Goal: Information Seeking & Learning: Learn about a topic

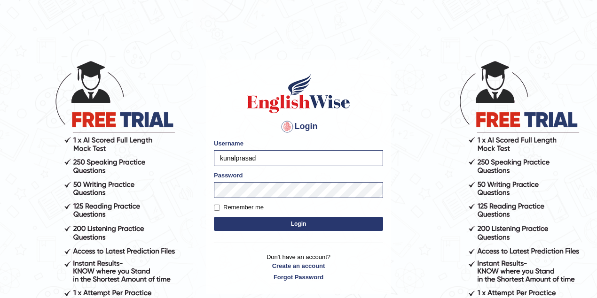
click at [306, 161] on input "kunalprasad" at bounding box center [298, 158] width 169 height 16
type input "drashti_parramatta"
drag, startPoint x: 253, startPoint y: 222, endPoint x: 256, endPoint y: 217, distance: 5.5
click at [254, 222] on button "Login" at bounding box center [298, 224] width 169 height 14
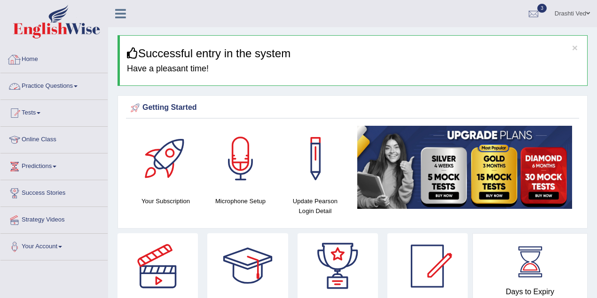
drag, startPoint x: 45, startPoint y: 87, endPoint x: 46, endPoint y: 96, distance: 8.5
click at [45, 87] on link "Practice Questions" at bounding box center [53, 85] width 107 height 24
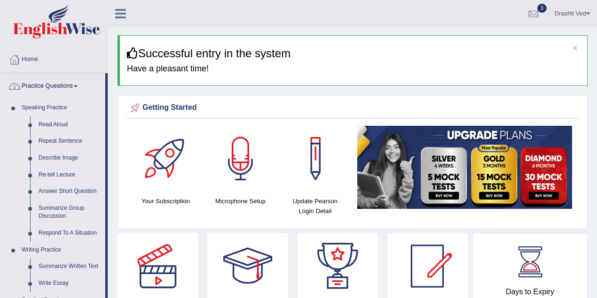
click at [48, 118] on link "Read Aloud" at bounding box center [69, 125] width 71 height 17
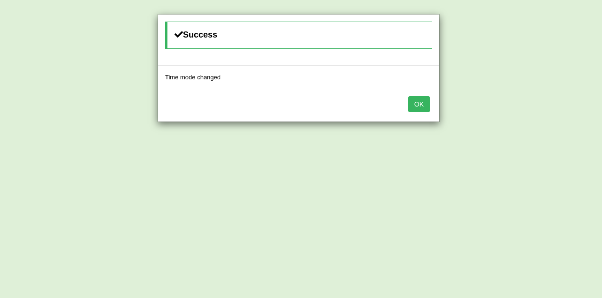
click at [417, 105] on button "OK" at bounding box center [419, 104] width 22 height 16
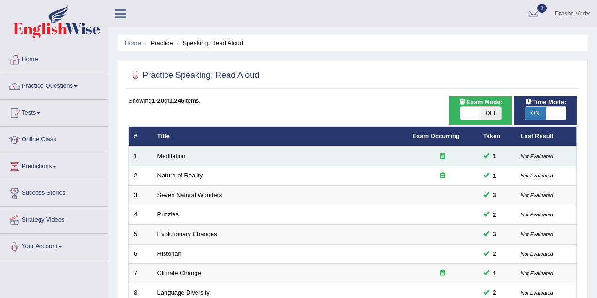
click at [180, 157] on link "Meditation" at bounding box center [171, 156] width 28 height 7
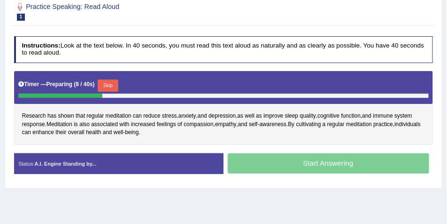
scroll to position [185, 0]
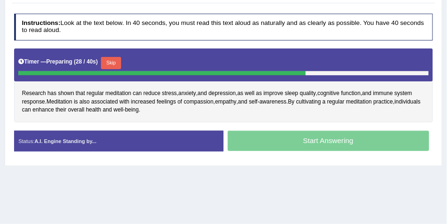
click at [117, 59] on button "Skip" at bounding box center [111, 63] width 20 height 12
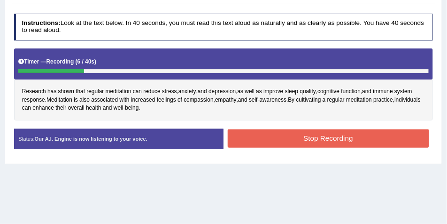
click at [189, 167] on div "Home Practice Speaking: Read Aloud Meditation * Remember to use the device Micr…" at bounding box center [223, 76] width 447 height 470
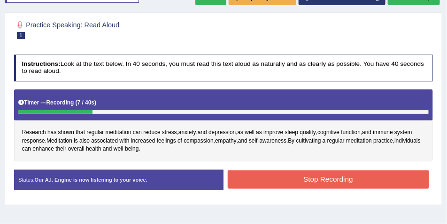
scroll to position [96, 0]
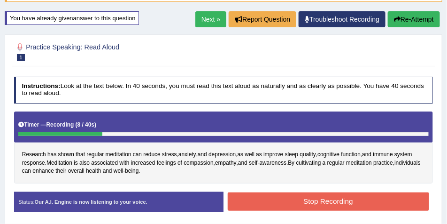
click at [400, 17] on button "Re-Attempt" at bounding box center [414, 19] width 52 height 16
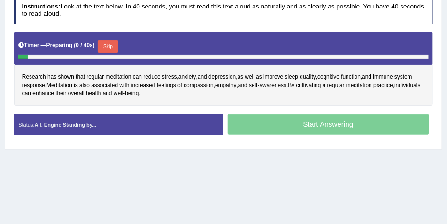
scroll to position [190, 0]
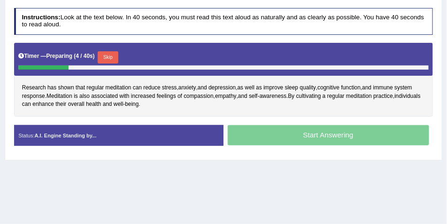
click at [113, 55] on button "Skip" at bounding box center [108, 57] width 20 height 12
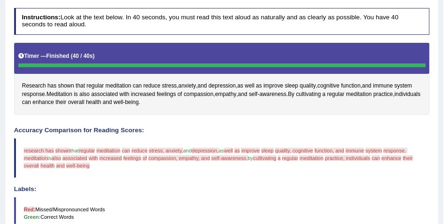
scroll to position [40, 0]
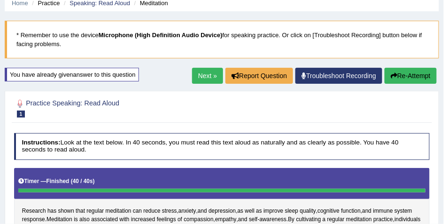
click at [397, 78] on button "Re-Attempt" at bounding box center [411, 76] width 52 height 16
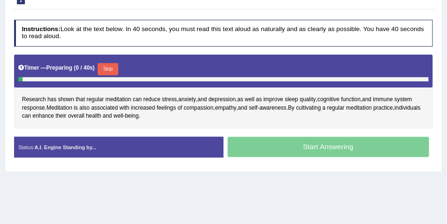
scroll to position [134, 0]
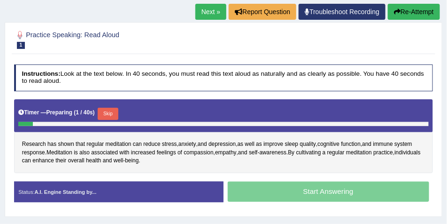
click at [115, 112] on button "Skip" at bounding box center [108, 114] width 20 height 12
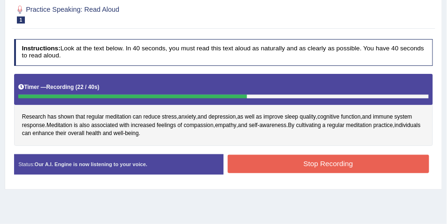
click at [301, 158] on button "Stop Recording" at bounding box center [329, 164] width 202 height 18
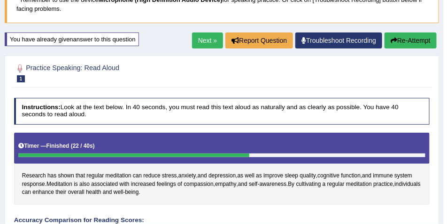
scroll to position [102, 0]
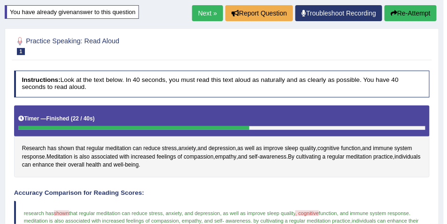
click at [201, 16] on link "Next »" at bounding box center [207, 13] width 31 height 16
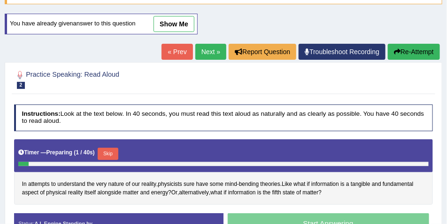
scroll to position [157, 0]
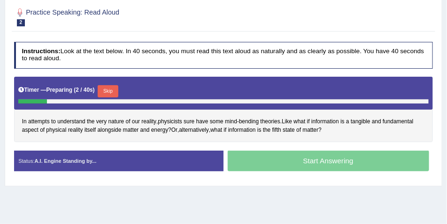
click at [104, 86] on button "Skip" at bounding box center [108, 91] width 20 height 12
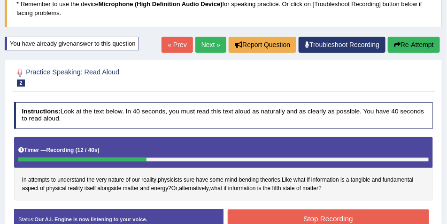
scroll to position [37, 0]
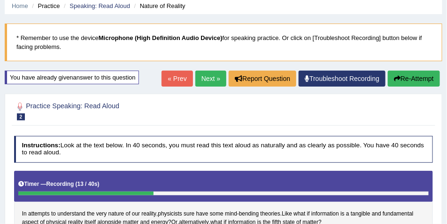
click at [406, 77] on button "Re-Attempt" at bounding box center [414, 79] width 52 height 16
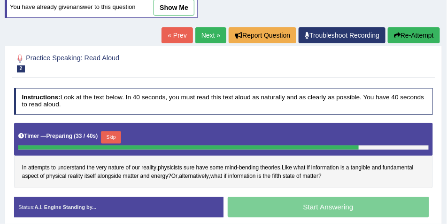
scroll to position [100, 0]
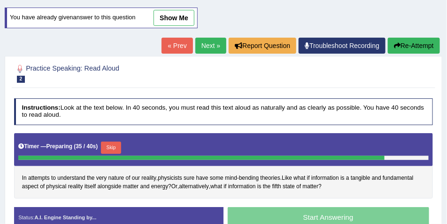
click at [215, 45] on link "Next »" at bounding box center [211, 46] width 31 height 16
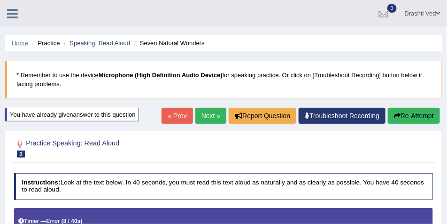
click at [27, 42] on link "Home" at bounding box center [20, 42] width 16 height 7
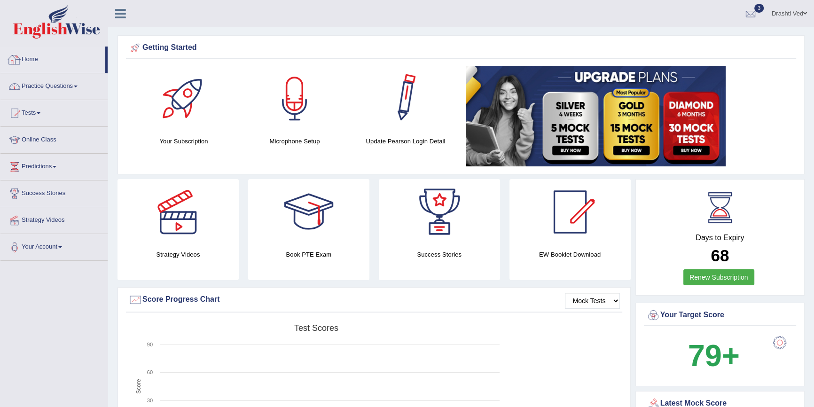
drag, startPoint x: 79, startPoint y: 83, endPoint x: 78, endPoint y: 95, distance: 12.3
click at [79, 83] on link "Practice Questions" at bounding box center [53, 85] width 107 height 24
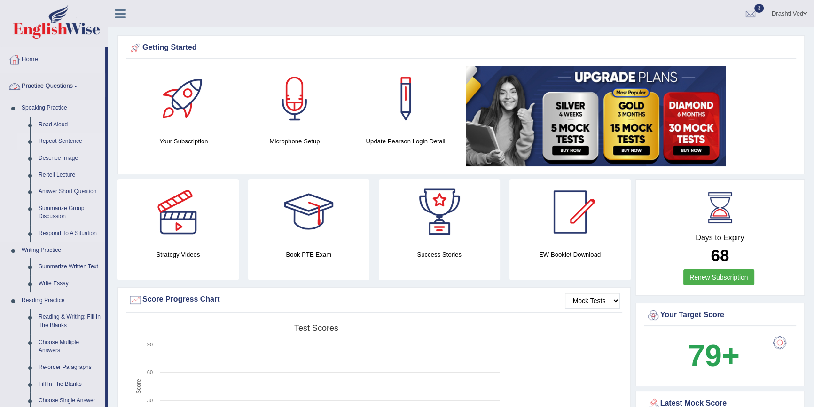
click at [55, 138] on link "Repeat Sentence" at bounding box center [69, 141] width 71 height 17
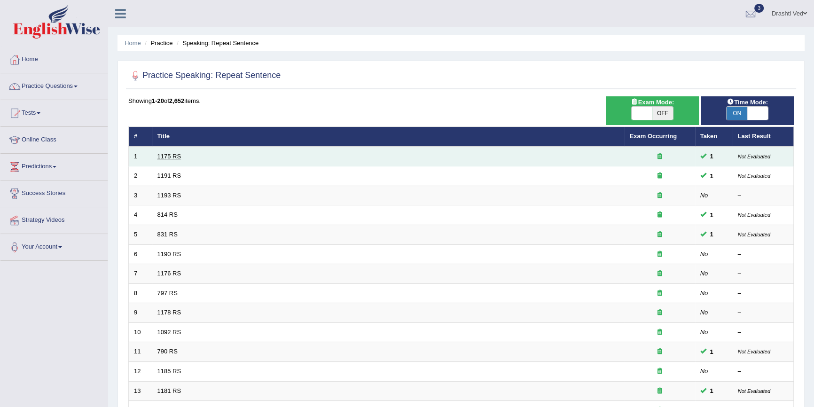
click at [173, 156] on link "1175 RS" at bounding box center [169, 156] width 24 height 7
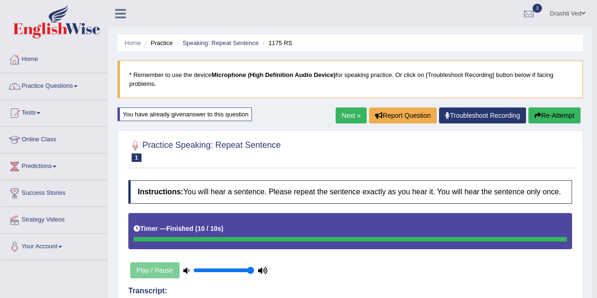
click at [341, 115] on link "Next »" at bounding box center [351, 116] width 31 height 16
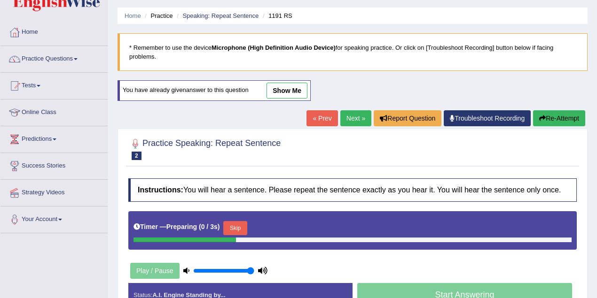
scroll to position [41, 0]
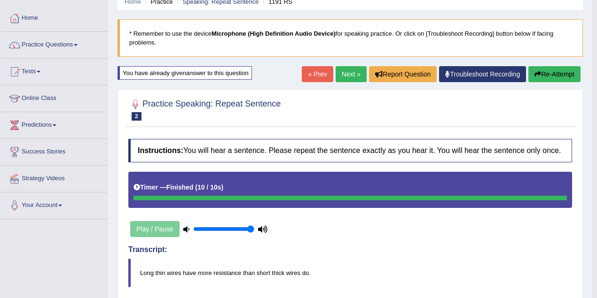
click at [350, 71] on link "Next »" at bounding box center [351, 74] width 31 height 16
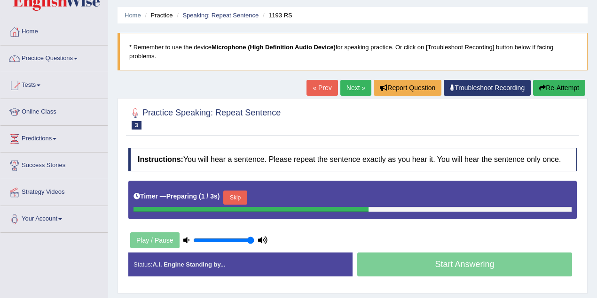
scroll to position [41, 0]
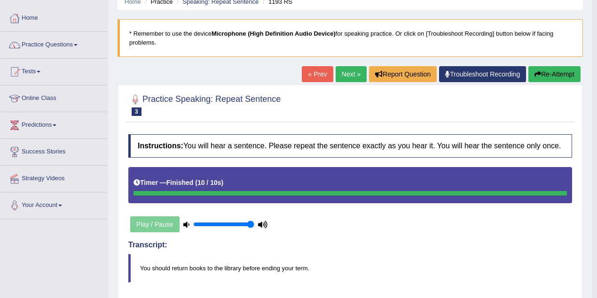
click at [340, 76] on link "Next »" at bounding box center [351, 74] width 31 height 16
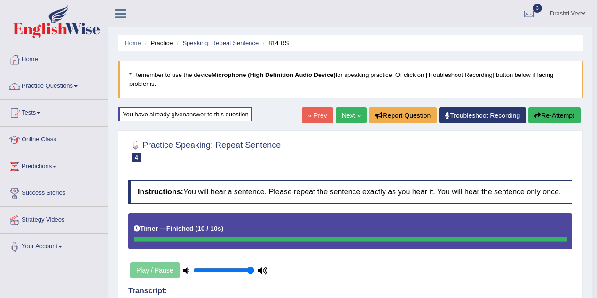
click at [355, 118] on link "Next »" at bounding box center [351, 116] width 31 height 16
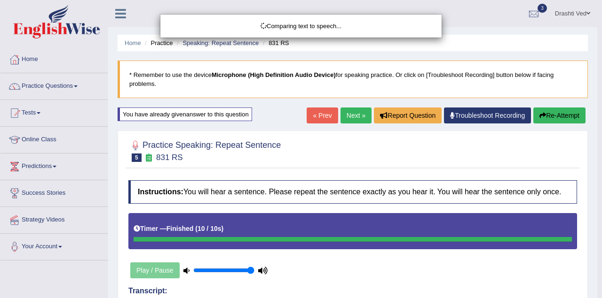
click at [130, 42] on body "Toggle navigation Home Practice Questions Speaking Practice Read Aloud Repeat S…" at bounding box center [301, 149] width 602 height 298
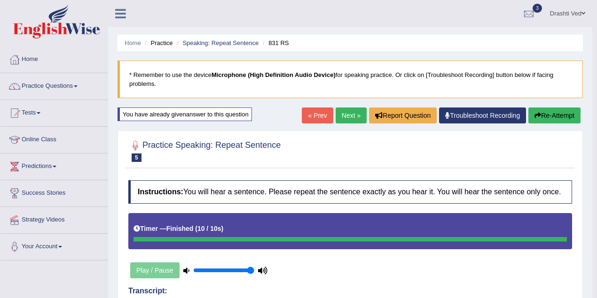
click at [130, 42] on link "Home" at bounding box center [133, 42] width 16 height 7
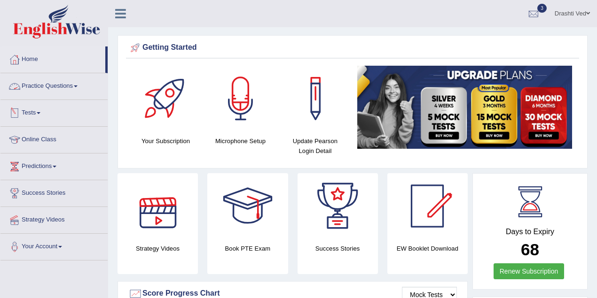
click at [68, 93] on link "Practice Questions" at bounding box center [53, 85] width 107 height 24
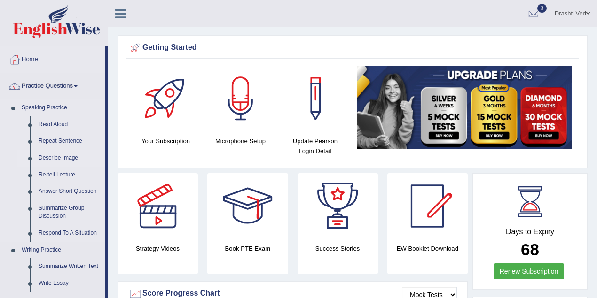
click at [59, 154] on link "Describe Image" at bounding box center [69, 158] width 71 height 17
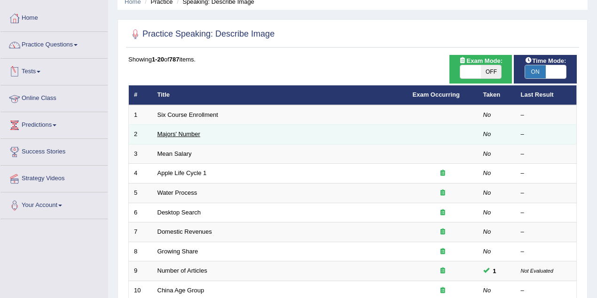
scroll to position [125, 0]
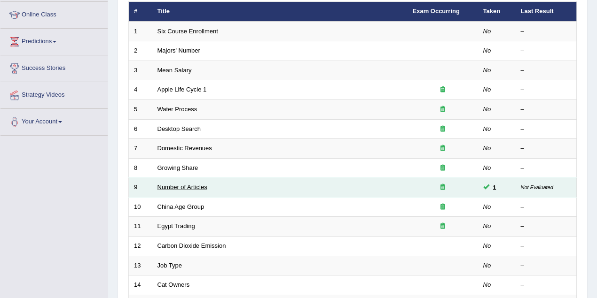
click at [196, 184] on link "Number of Articles" at bounding box center [182, 187] width 50 height 7
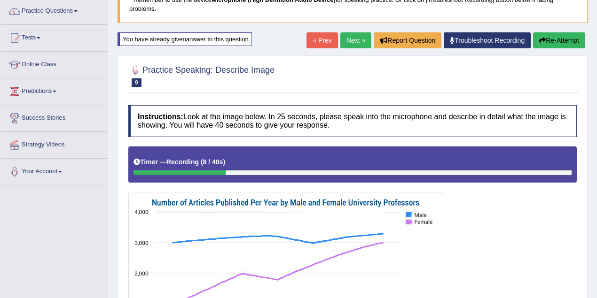
scroll to position [41, 0]
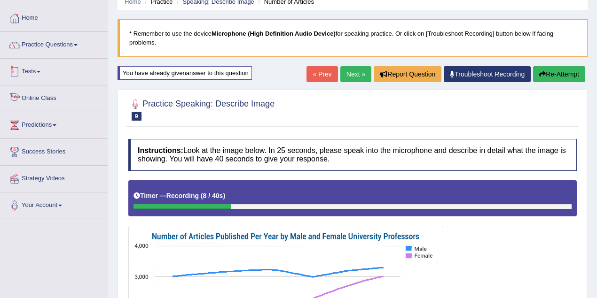
click at [40, 52] on link "Practice Questions" at bounding box center [53, 44] width 107 height 24
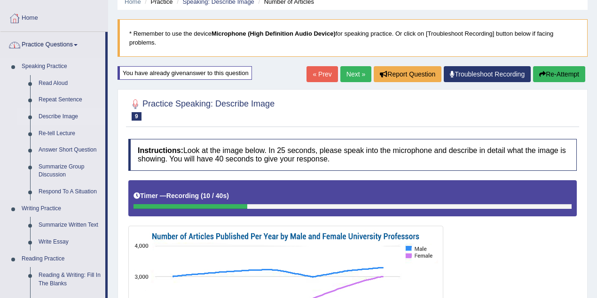
click at [58, 118] on link "Describe Image" at bounding box center [69, 117] width 71 height 17
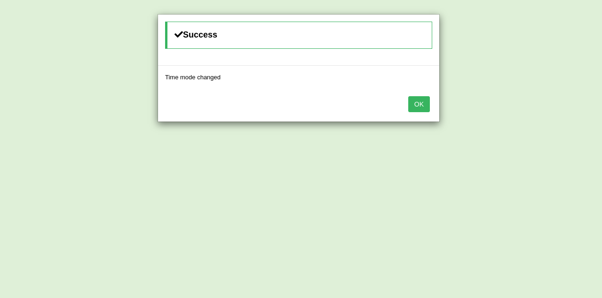
click at [414, 105] on button "OK" at bounding box center [419, 104] width 22 height 16
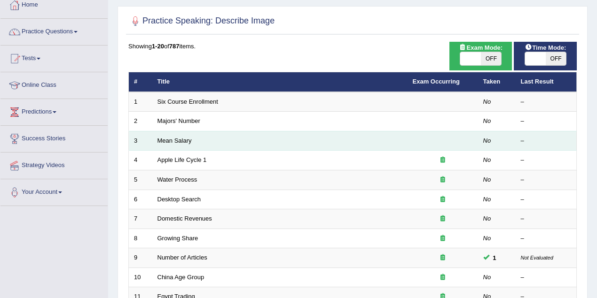
scroll to position [125, 0]
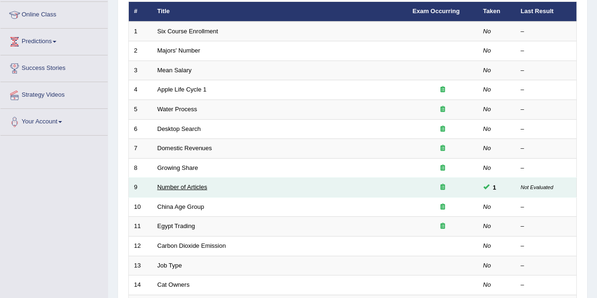
click at [196, 186] on link "Number of Articles" at bounding box center [182, 187] width 50 height 7
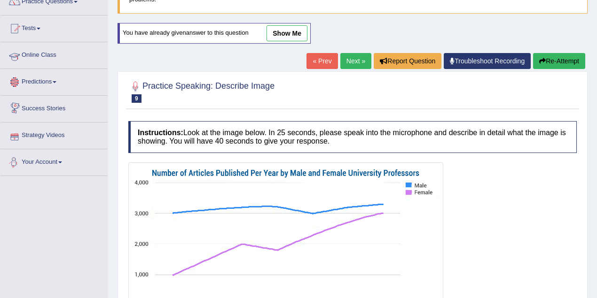
scroll to position [71, 0]
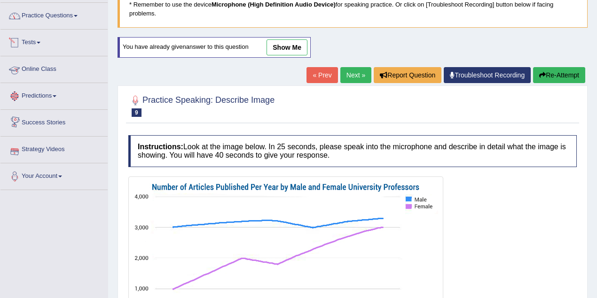
click at [44, 23] on link "Practice Questions" at bounding box center [53, 15] width 107 height 24
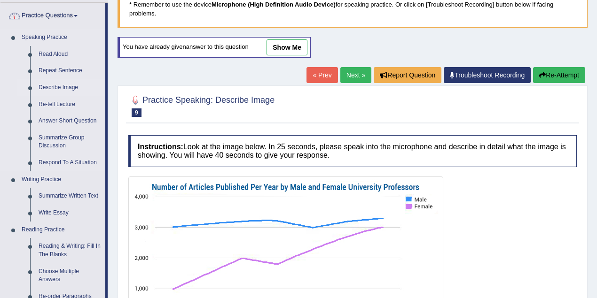
click at [47, 82] on link "Describe Image" at bounding box center [69, 87] width 71 height 17
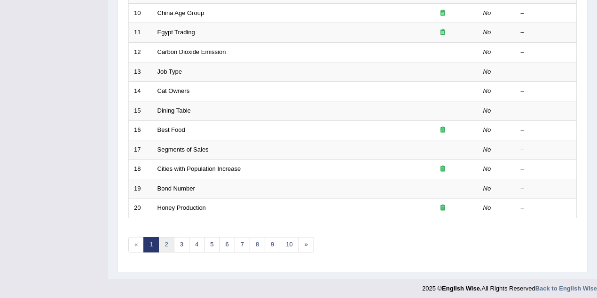
click at [167, 243] on link "2" at bounding box center [166, 245] width 16 height 16
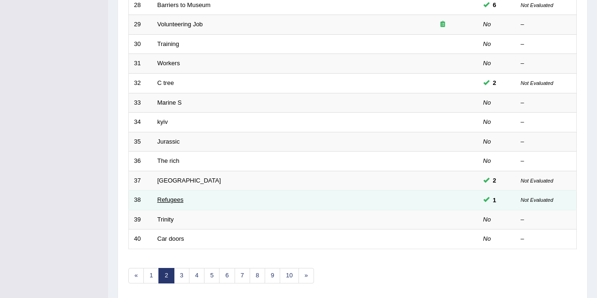
scroll to position [319, 0]
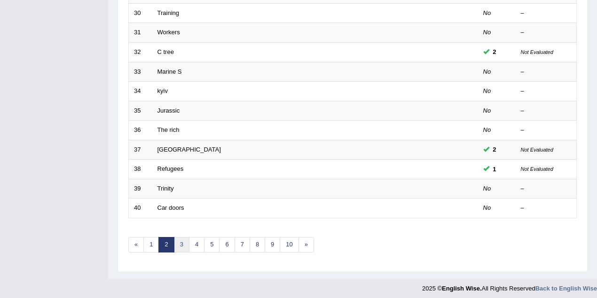
click at [176, 237] on link "3" at bounding box center [182, 245] width 16 height 16
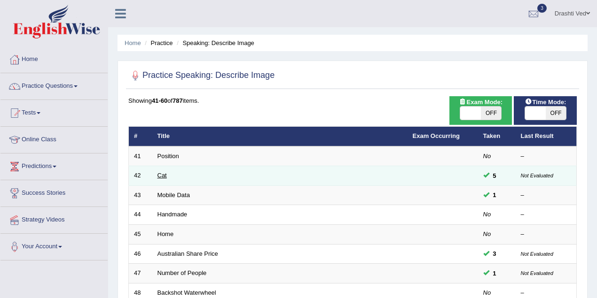
click at [160, 178] on link "Cat" at bounding box center [161, 175] width 9 height 7
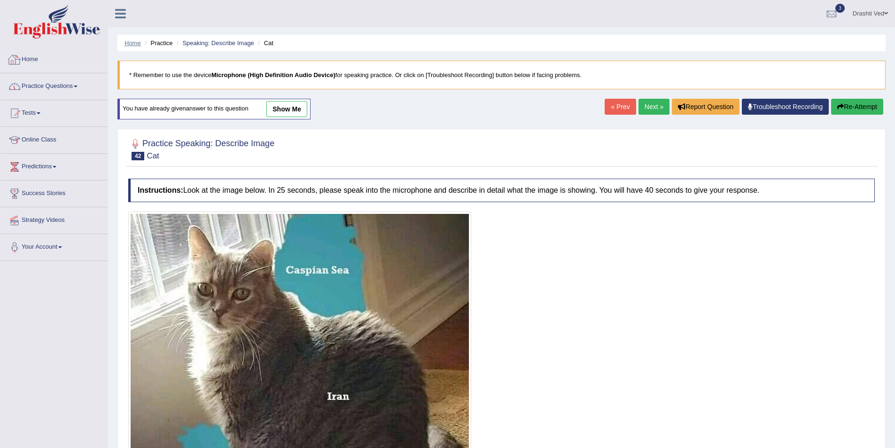
click at [130, 45] on link "Home" at bounding box center [133, 42] width 16 height 7
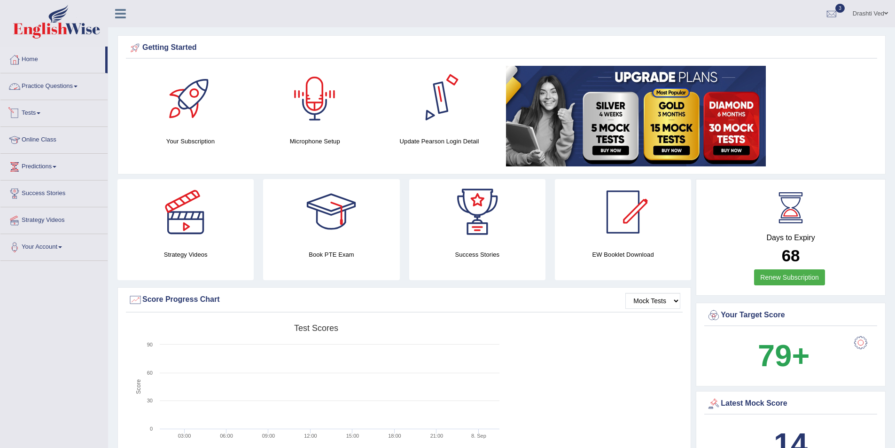
click at [20, 81] on div at bounding box center [15, 86] width 14 height 14
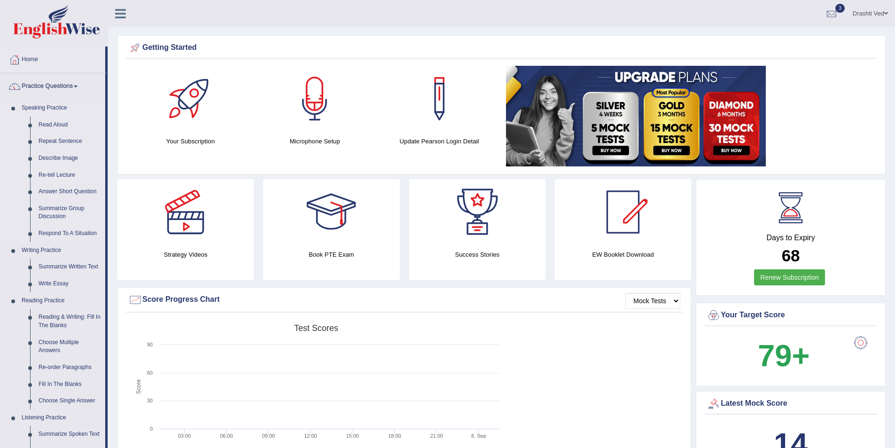
click at [47, 173] on link "Re-tell Lecture" at bounding box center [69, 175] width 71 height 17
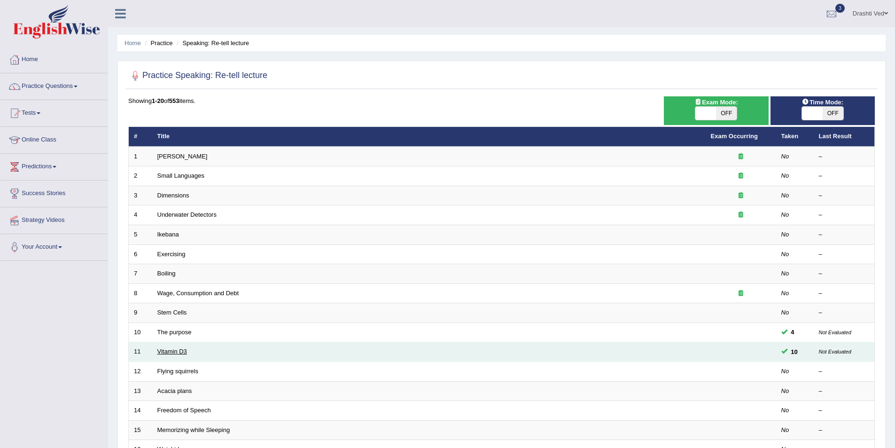
click at [158, 355] on link "Vitamin D3" at bounding box center [172, 351] width 30 height 7
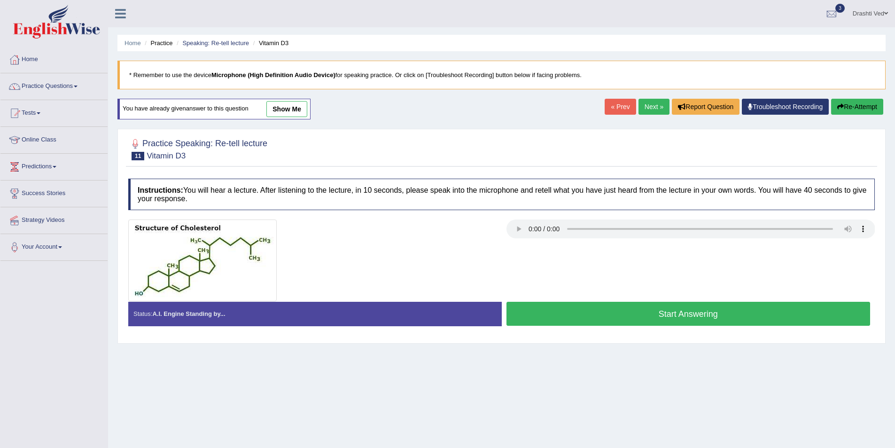
click at [290, 111] on link "show me" at bounding box center [287, 109] width 41 height 16
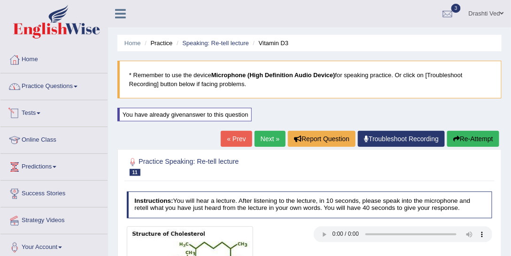
click at [56, 85] on link "Practice Questions" at bounding box center [53, 85] width 107 height 24
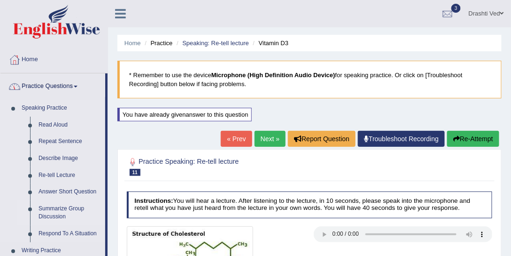
click at [53, 205] on link "Summarize Group Discussion" at bounding box center [69, 212] width 71 height 25
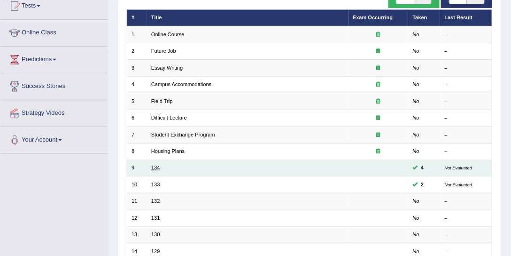
click at [153, 166] on link "134" at bounding box center [155, 168] width 8 height 6
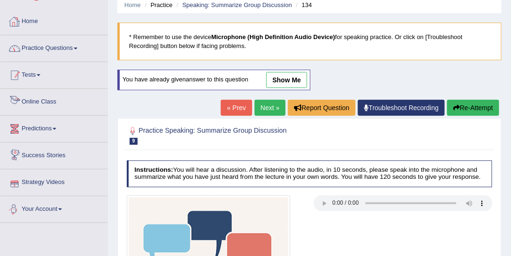
scroll to position [2, 0]
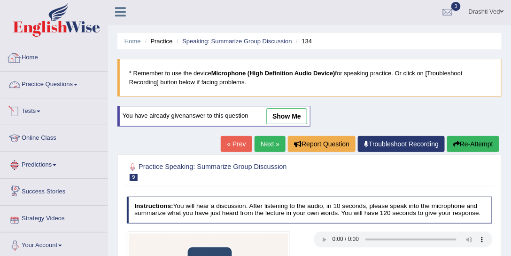
click at [44, 75] on link "Practice Questions" at bounding box center [53, 83] width 107 height 24
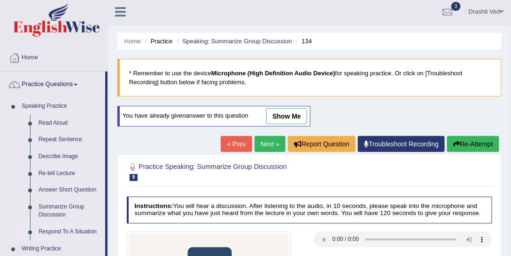
click at [55, 228] on link "Respond To A Situation" at bounding box center [69, 231] width 71 height 17
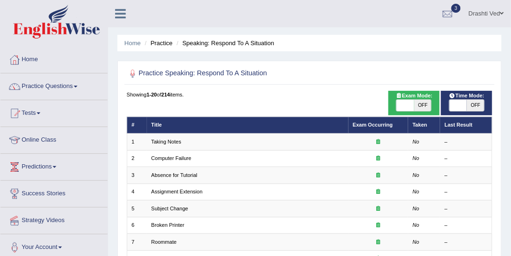
click at [170, 143] on link "Taking Notes" at bounding box center [166, 142] width 30 height 6
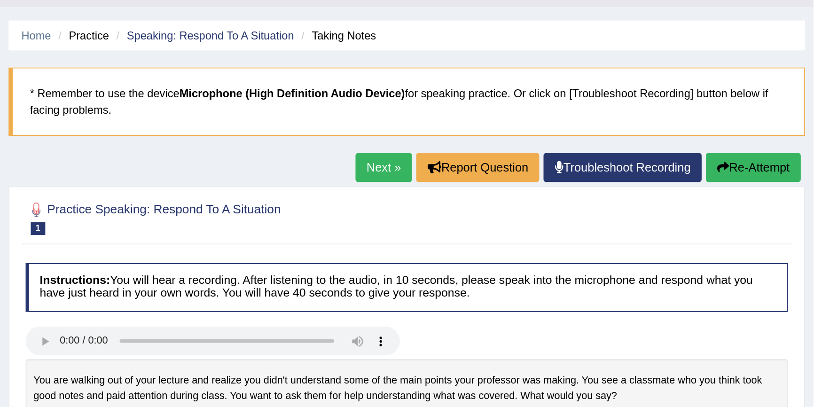
scroll to position [24, 0]
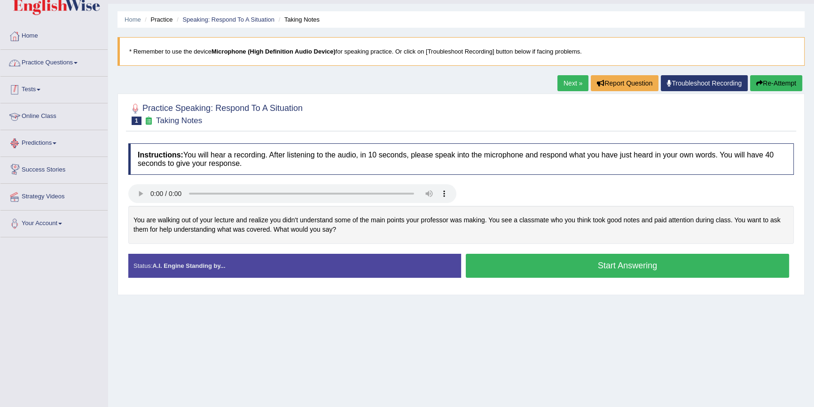
drag, startPoint x: 50, startPoint y: 70, endPoint x: 62, endPoint y: 75, distance: 13.5
click at [50, 70] on link "Practice Questions" at bounding box center [53, 62] width 107 height 24
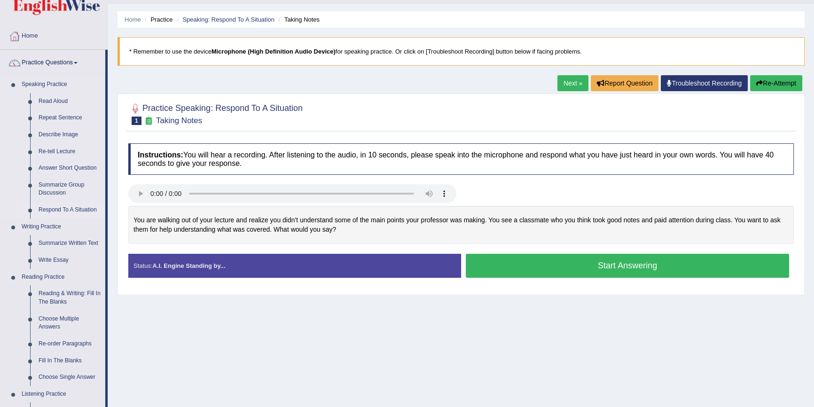
click at [72, 212] on link "Respond To A Situation" at bounding box center [69, 210] width 71 height 17
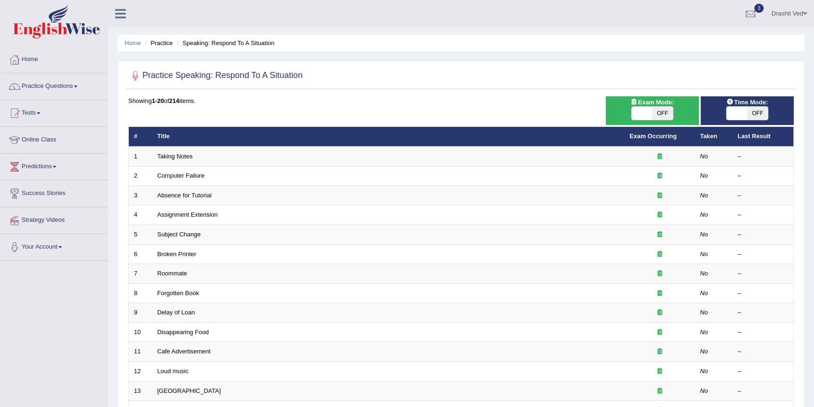
click at [738, 115] on span at bounding box center [737, 113] width 21 height 13
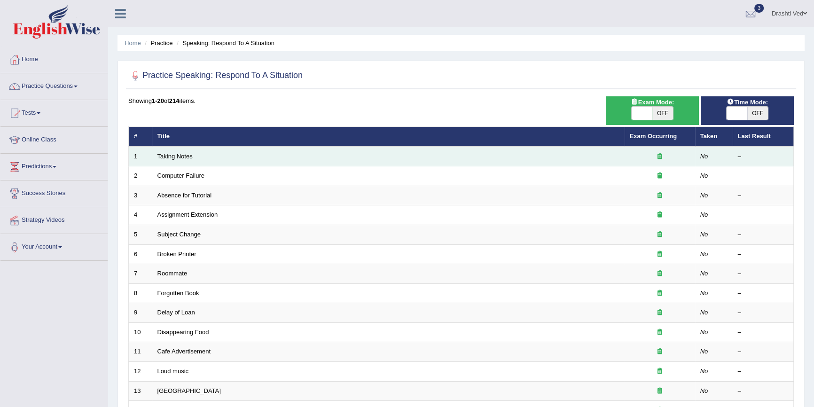
checkbox input "true"
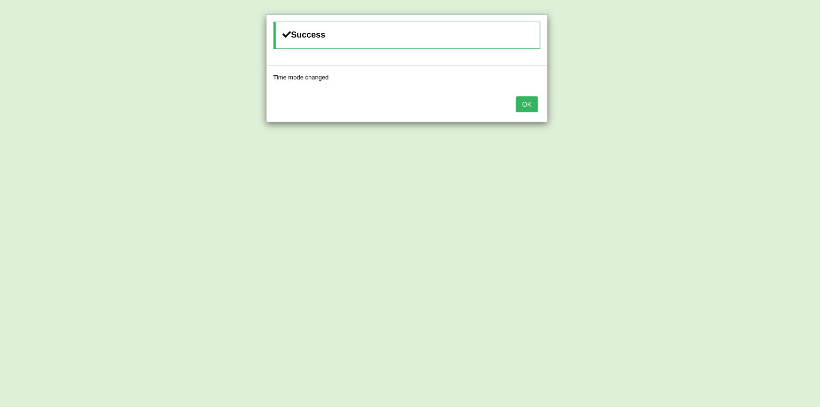
click at [526, 107] on button "OK" at bounding box center [527, 104] width 22 height 16
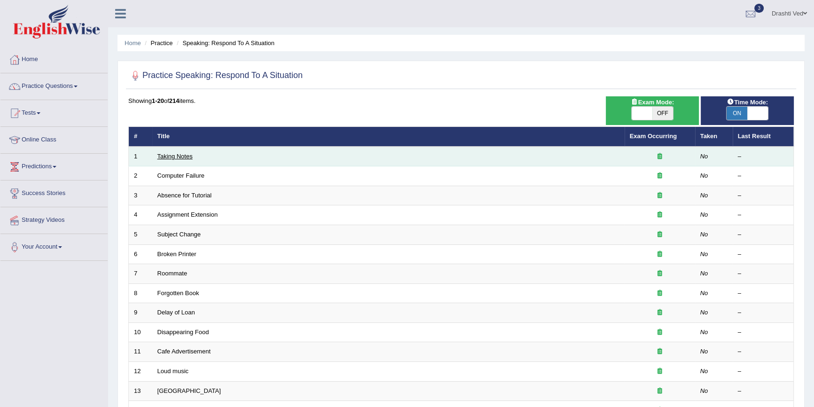
click at [173, 153] on link "Taking Notes" at bounding box center [174, 156] width 35 height 7
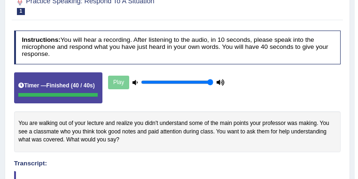
scroll to position [38, 0]
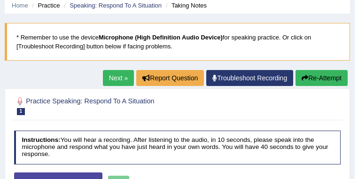
click at [122, 76] on link "Next »" at bounding box center [118, 78] width 31 height 16
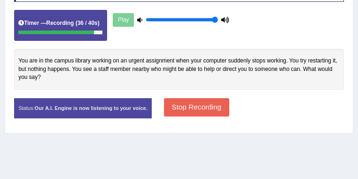
click at [229, 117] on button "Stop Recording" at bounding box center [196, 107] width 65 height 18
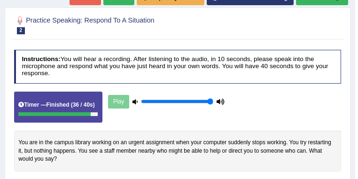
scroll to position [100, 0]
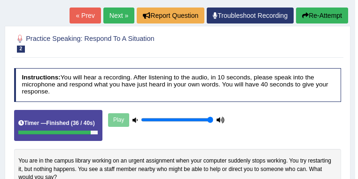
click at [112, 20] on link "Next »" at bounding box center [118, 16] width 31 height 16
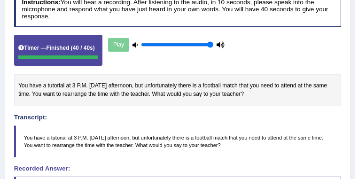
scroll to position [100, 0]
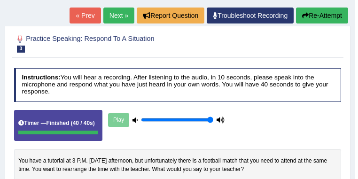
click at [124, 19] on link "Next »" at bounding box center [118, 16] width 31 height 16
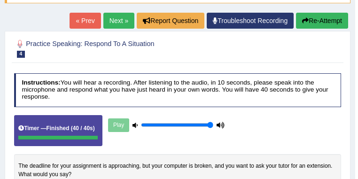
scroll to position [75, 0]
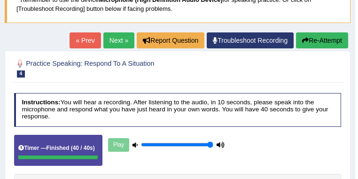
click at [115, 34] on link "Next »" at bounding box center [118, 40] width 31 height 16
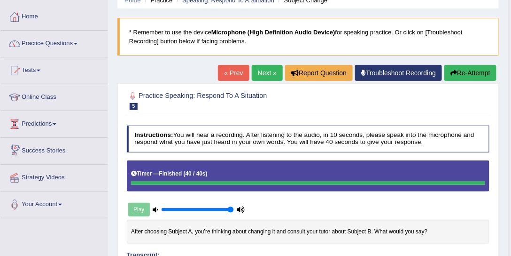
scroll to position [36, 0]
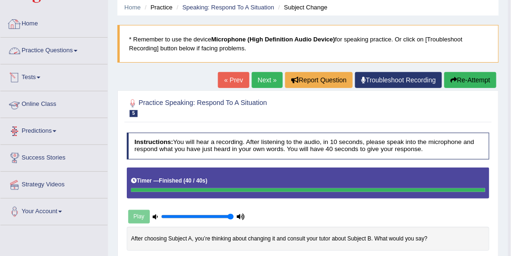
click at [33, 27] on link "Home" at bounding box center [53, 23] width 107 height 24
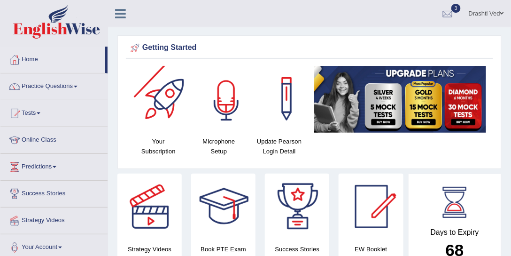
click at [230, 92] on div at bounding box center [227, 99] width 66 height 66
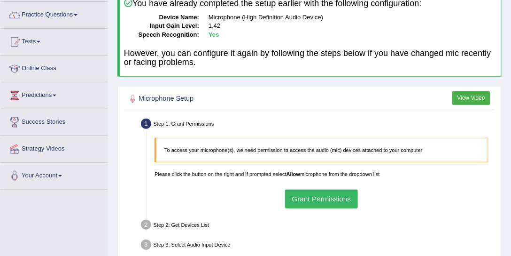
scroll to position [215, 0]
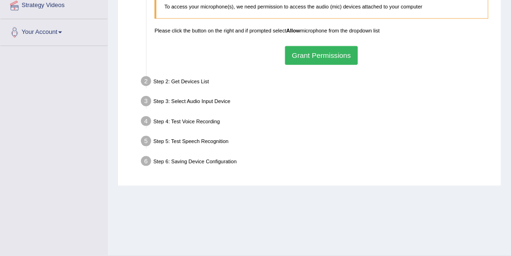
click at [322, 58] on button "Grant Permissions" at bounding box center [321, 55] width 73 height 18
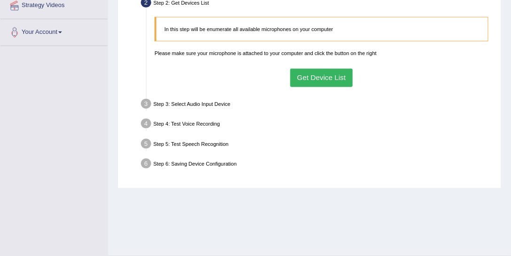
click at [324, 71] on button "Get Device List" at bounding box center [321, 78] width 63 height 18
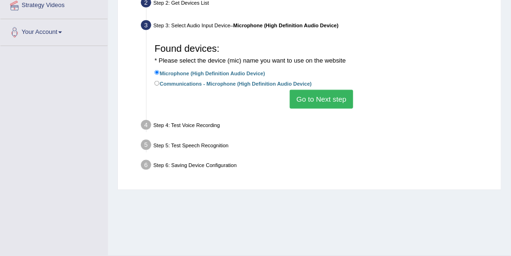
click at [318, 96] on button "Go to Next step" at bounding box center [321, 99] width 63 height 18
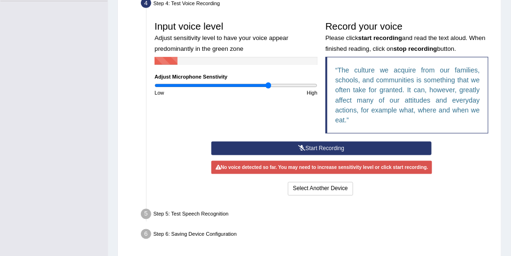
scroll to position [290, 0]
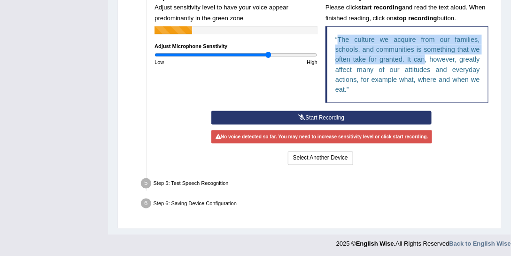
drag, startPoint x: 338, startPoint y: 38, endPoint x: 415, endPoint y: 30, distance: 76.6
click at [422, 46] on q "The culture we acquire from our families, schools, and communities is something…" at bounding box center [408, 64] width 145 height 57
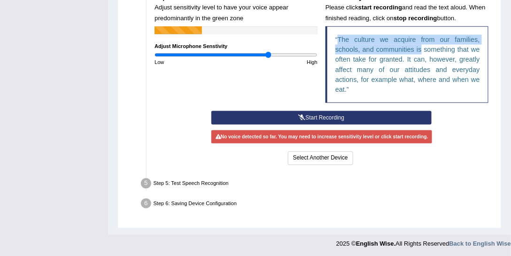
click at [423, 37] on q "The culture we acquire from our families, schools, and communities is something…" at bounding box center [408, 64] width 145 height 57
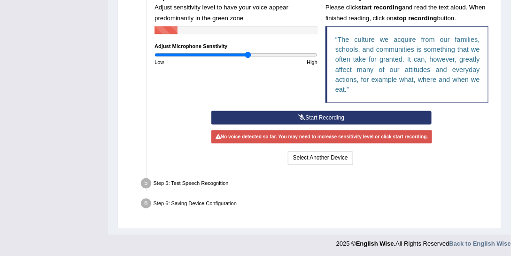
drag, startPoint x: 267, startPoint y: 55, endPoint x: 248, endPoint y: 55, distance: 19.3
click at [248, 55] on input "range" at bounding box center [236, 55] width 163 height 7
type input "1.12"
click at [244, 52] on input "range" at bounding box center [236, 55] width 163 height 7
click at [282, 117] on button "Start Recording" at bounding box center [322, 118] width 220 height 14
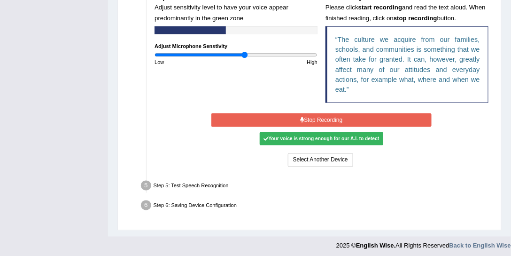
click at [290, 117] on button "Stop Recording" at bounding box center [322, 120] width 220 height 14
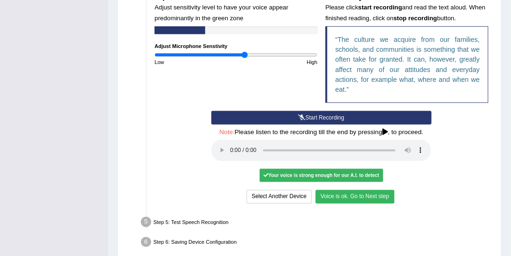
click at [352, 190] on button "Voice is ok. Go to Next step" at bounding box center [355, 197] width 79 height 14
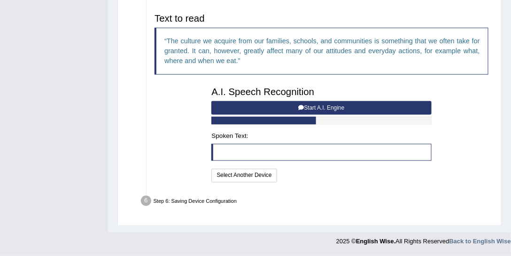
scroll to position [282, 0]
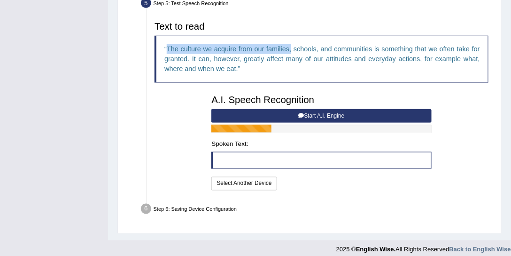
drag, startPoint x: 166, startPoint y: 46, endPoint x: 292, endPoint y: 48, distance: 126.0
click at [292, 48] on q "The culture we acquire from our families, schools, and communities is something…" at bounding box center [323, 59] width 316 height 28
click at [304, 113] on button "Start A.I. Engine" at bounding box center [322, 116] width 220 height 14
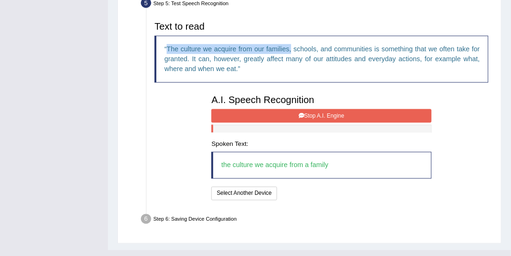
click at [321, 114] on button "Stop A.I. Engine" at bounding box center [322, 116] width 220 height 14
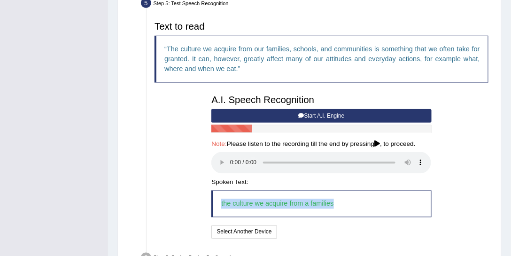
drag, startPoint x: 224, startPoint y: 201, endPoint x: 358, endPoint y: 204, distance: 134.5
click at [358, 204] on blockquote "the culture we acquire from a families" at bounding box center [322, 203] width 220 height 27
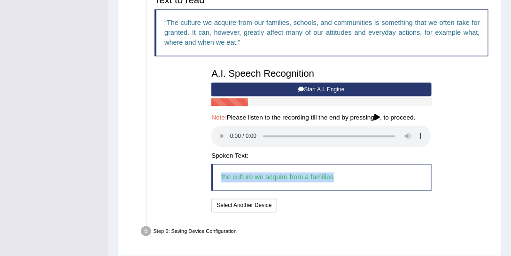
scroll to position [336, 0]
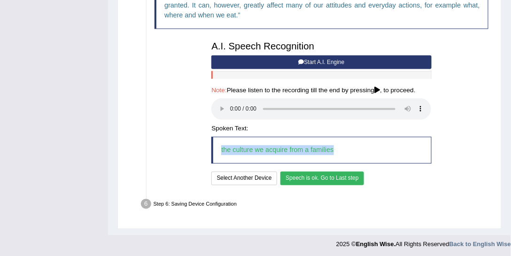
click at [338, 174] on button "Speech is ok. Go to Last step" at bounding box center [323, 179] width 84 height 14
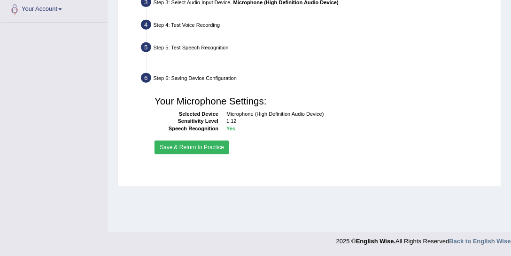
scroll to position [237, 0]
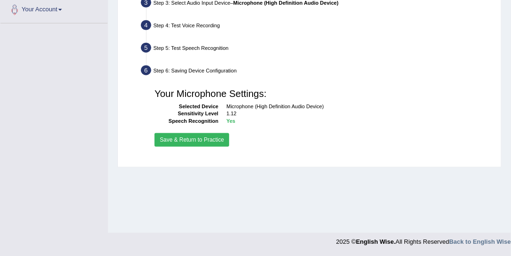
click at [218, 139] on button "Save & Return to Practice" at bounding box center [192, 140] width 75 height 14
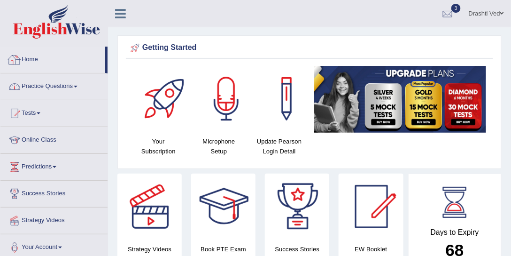
click at [46, 83] on link "Practice Questions" at bounding box center [53, 85] width 107 height 24
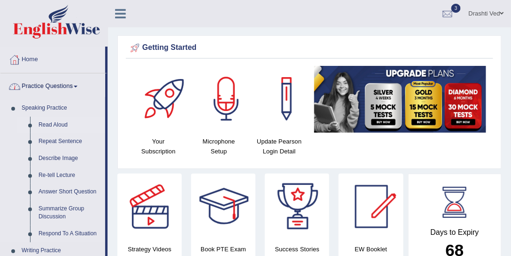
click at [47, 126] on link "Read Aloud" at bounding box center [69, 125] width 71 height 17
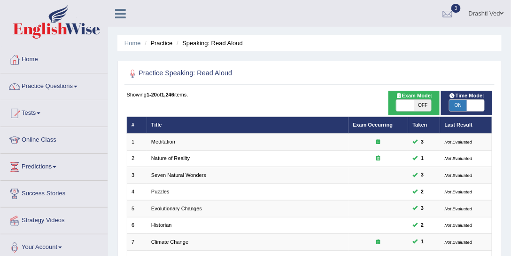
click at [470, 18] on link "Drashti Ved" at bounding box center [486, 12] width 49 height 24
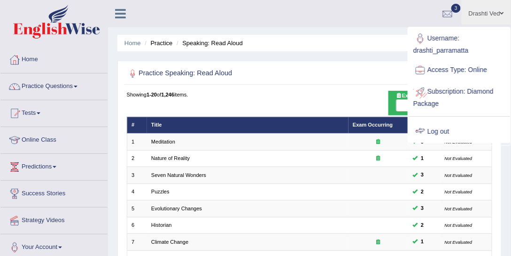
click at [440, 130] on link "Log out" at bounding box center [460, 132] width 102 height 22
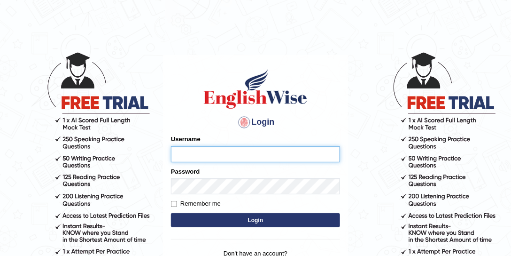
type input "drashti_parramatta"
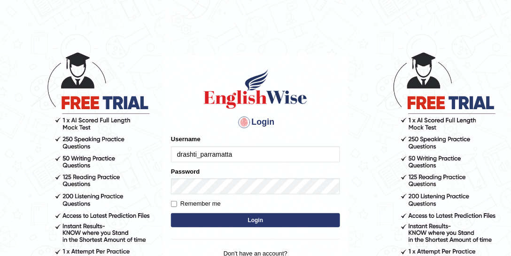
click at [246, 237] on div "Login Please fix the following errors: Username drashti_parramatta Password Rem…" at bounding box center [255, 172] width 185 height 235
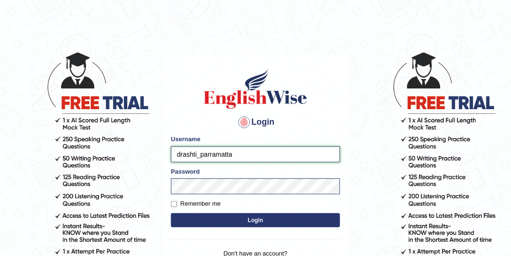
drag, startPoint x: 196, startPoint y: 154, endPoint x: 158, endPoint y: 151, distance: 37.7
click at [158, 151] on body "Login Please fix the following errors: Username drashti_parramatta Password Rem…" at bounding box center [255, 153] width 511 height 256
type input "kalsang_parramatta"
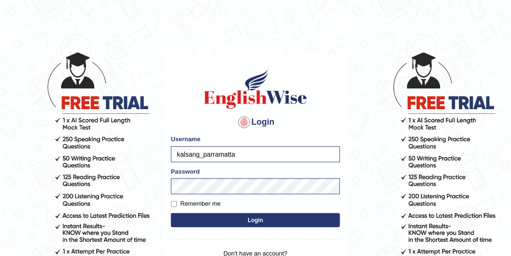
click at [262, 222] on button "Login" at bounding box center [255, 220] width 169 height 14
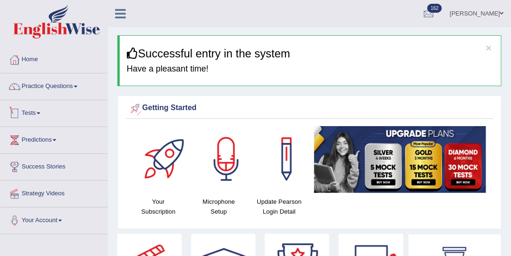
click at [50, 103] on link "Tests" at bounding box center [53, 112] width 107 height 24
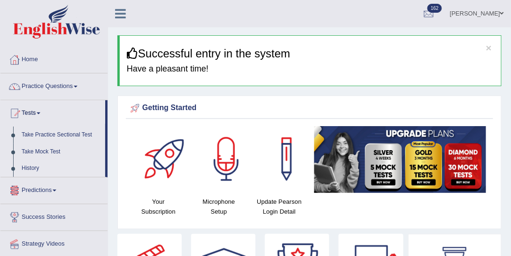
click at [39, 165] on link "History" at bounding box center [61, 168] width 88 height 17
click at [32, 167] on link "History" at bounding box center [61, 168] width 88 height 17
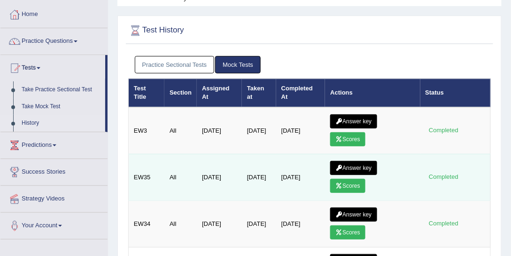
scroll to position [71, 0]
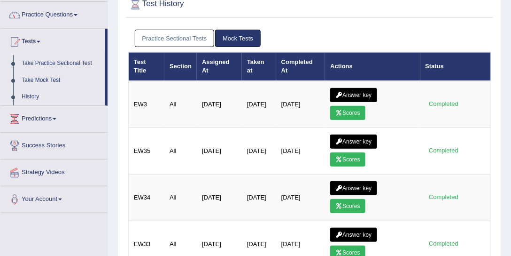
click at [177, 38] on link "Practice Sectional Tests" at bounding box center [175, 38] width 80 height 17
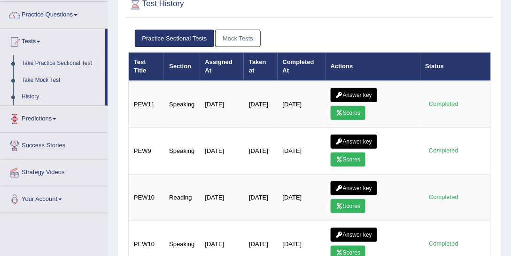
click at [58, 62] on link "Take Practice Sectional Test" at bounding box center [61, 63] width 88 height 17
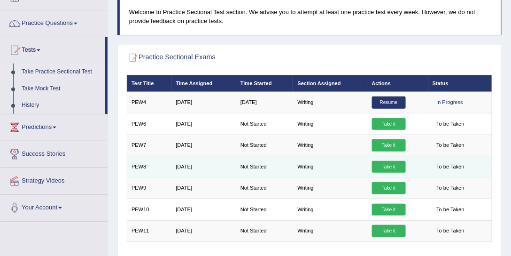
scroll to position [36, 0]
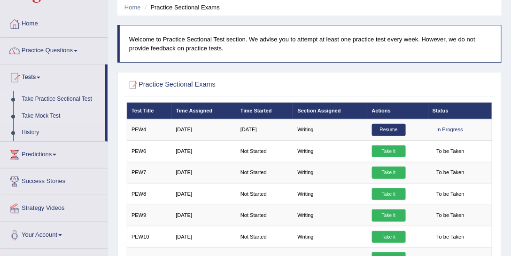
click at [56, 116] on link "Take Mock Test" at bounding box center [61, 116] width 88 height 17
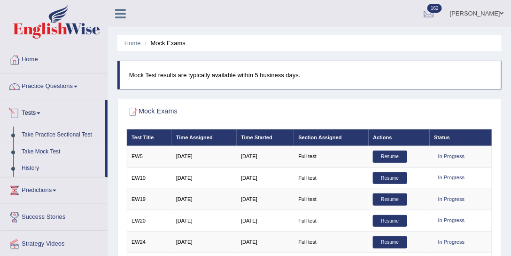
click at [39, 110] on link "Tests" at bounding box center [52, 112] width 105 height 24
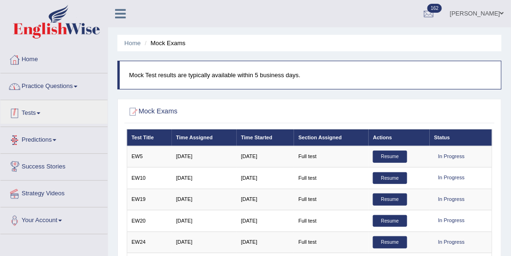
click at [64, 88] on link "Practice Questions" at bounding box center [53, 85] width 107 height 24
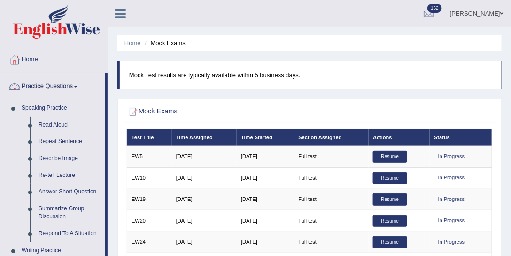
scroll to position [251, 0]
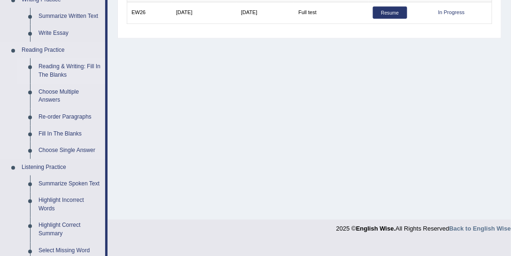
click at [69, 64] on link "Reading & Writing: Fill In The Blanks" at bounding box center [69, 70] width 71 height 25
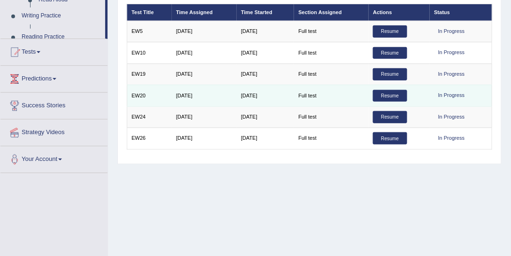
scroll to position [165, 0]
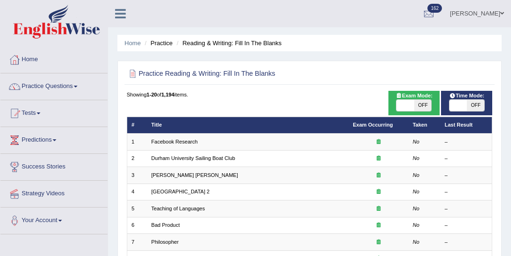
click at [423, 107] on span "OFF" at bounding box center [423, 105] width 17 height 11
checkbox input "true"
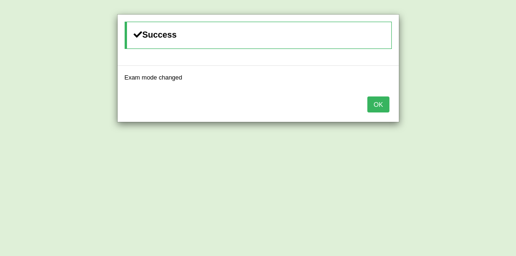
click at [370, 102] on button "OK" at bounding box center [378, 104] width 22 height 16
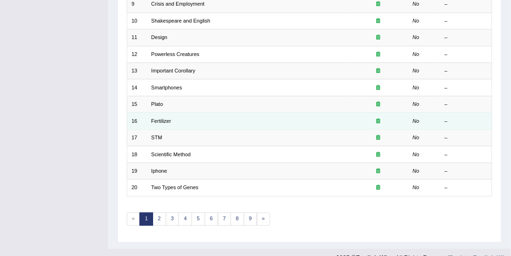
scroll to position [282, 0]
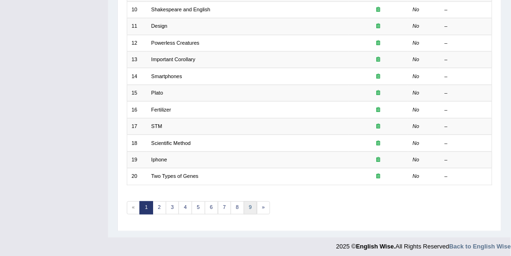
click at [244, 206] on link "9" at bounding box center [251, 207] width 14 height 13
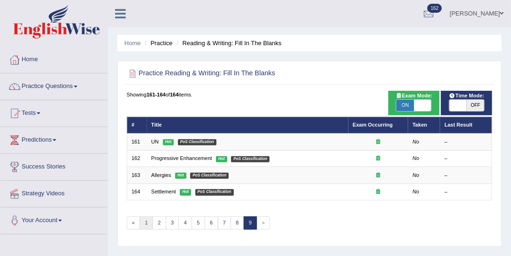
click at [148, 221] on link "1" at bounding box center [147, 222] width 14 height 13
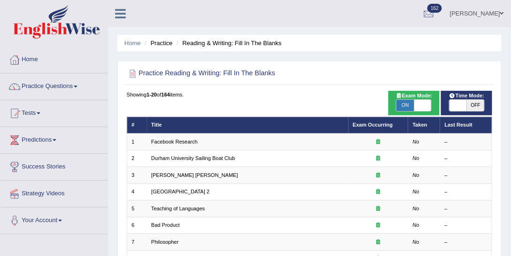
click at [503, 15] on span at bounding box center [503, 13] width 4 height 6
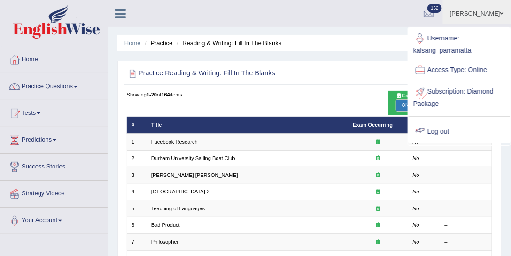
click at [445, 132] on link "Log out" at bounding box center [460, 132] width 102 height 22
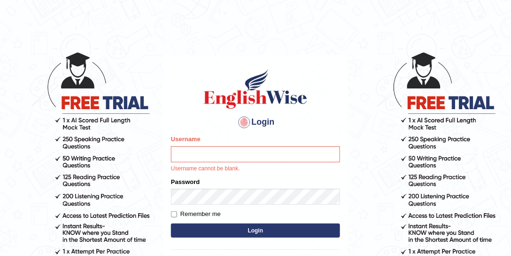
click at [192, 158] on input "Username" at bounding box center [255, 154] width 169 height 16
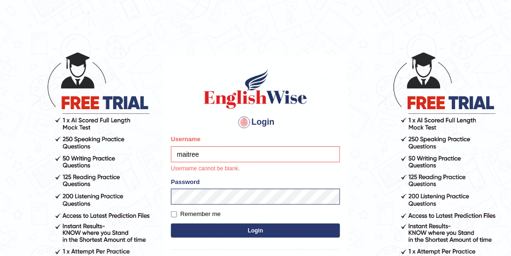
type input "maitree_parramatta"
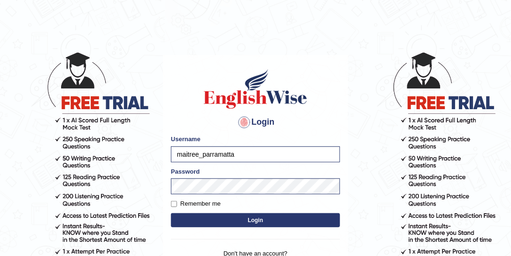
click at [249, 232] on div "Login Please fix the following errors: Username maitree_parramatta Password Rem…" at bounding box center [255, 172] width 185 height 235
click at [243, 218] on button "Login" at bounding box center [255, 220] width 169 height 14
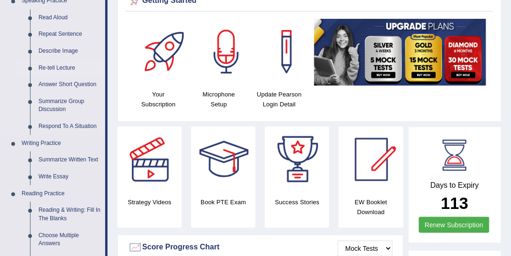
click at [64, 69] on link "Re-tell Lecture" at bounding box center [69, 68] width 71 height 17
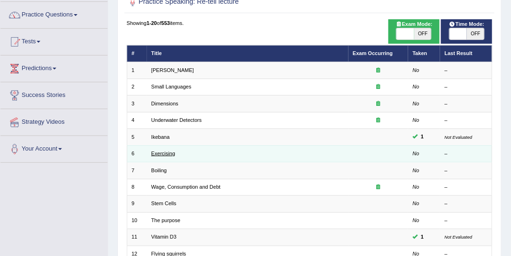
click at [173, 151] on link "Exercising" at bounding box center [163, 153] width 24 height 6
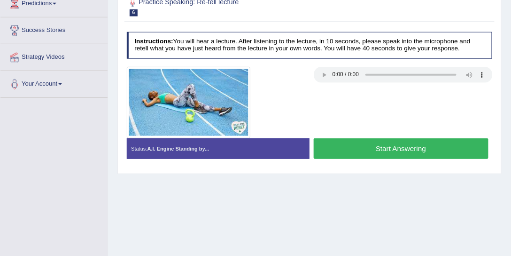
scroll to position [107, 0]
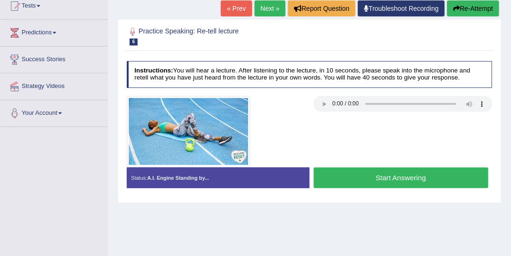
click at [360, 172] on button "Start Answering" at bounding box center [401, 177] width 175 height 20
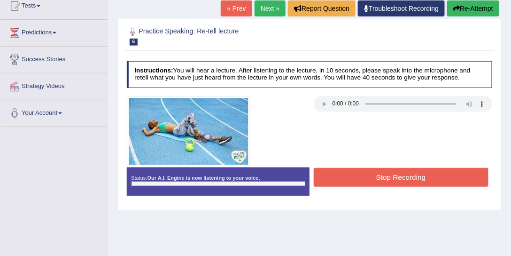
click at [368, 174] on button "Stop Recording" at bounding box center [401, 177] width 175 height 18
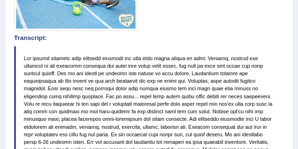
scroll to position [251, 0]
click at [88, 47] on blockquote at bounding box center [149, 112] width 271 height 132
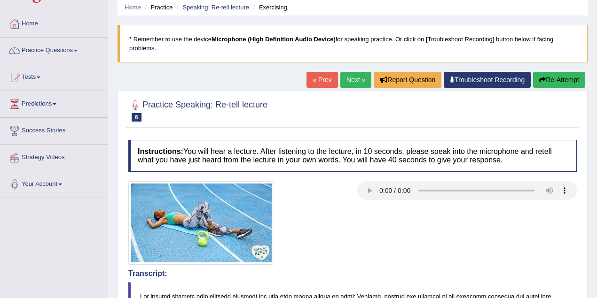
scroll to position [0, 0]
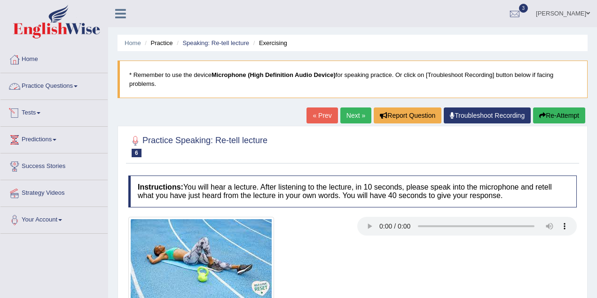
click at [59, 89] on link "Practice Questions" at bounding box center [53, 85] width 107 height 24
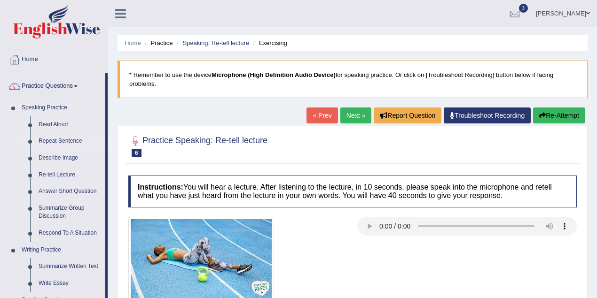
click at [66, 139] on link "Repeat Sentence" at bounding box center [69, 141] width 71 height 17
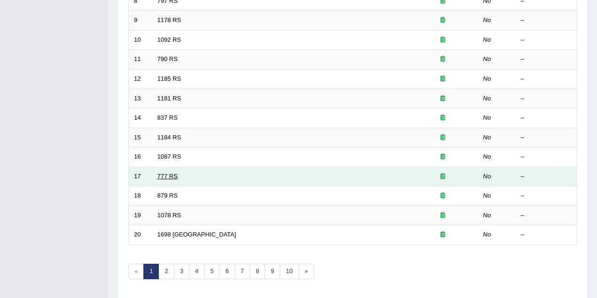
click at [177, 173] on link "777 RS" at bounding box center [167, 176] width 20 height 7
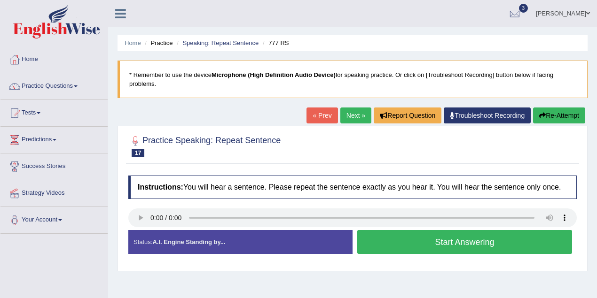
click at [357, 115] on link "Next »" at bounding box center [355, 116] width 31 height 16
click at [447, 238] on button "Start Answering" at bounding box center [464, 242] width 215 height 24
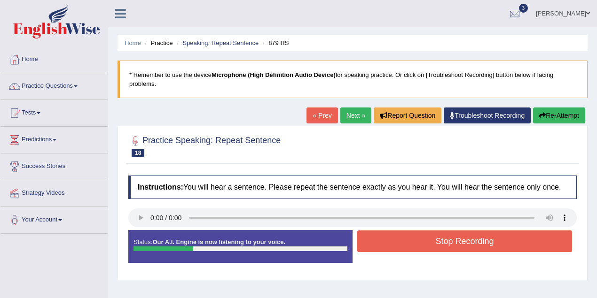
click at [447, 238] on button "Stop Recording" at bounding box center [464, 242] width 215 height 22
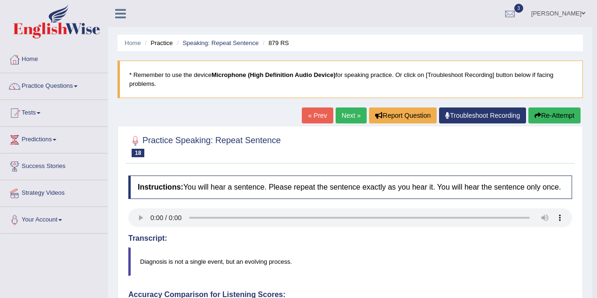
click at [564, 11] on link "Maitree Dhyani" at bounding box center [558, 12] width 68 height 24
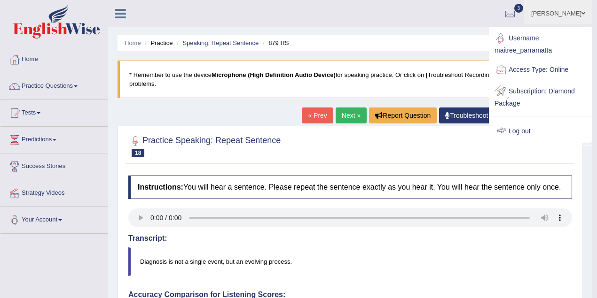
click at [528, 127] on link "Log out" at bounding box center [541, 132] width 102 height 22
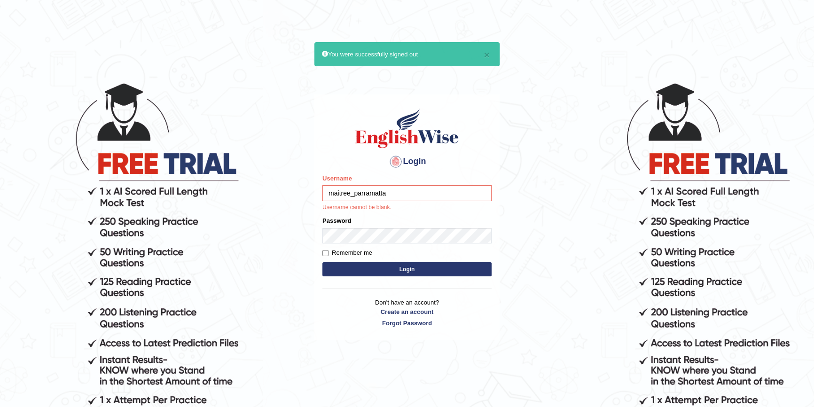
click at [412, 192] on input "maitree_parramatta" at bounding box center [406, 193] width 169 height 16
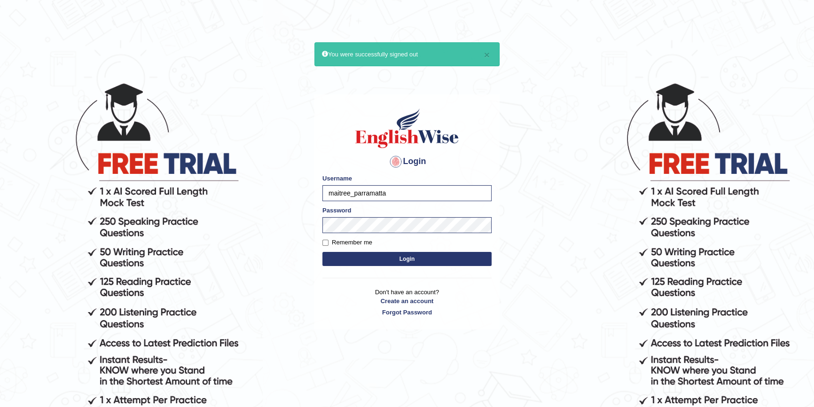
drag, startPoint x: 350, startPoint y: 193, endPoint x: 296, endPoint y: 188, distance: 53.8
click at [296, 188] on body "× You were successfully signed out Login Please fix the following errors: Usern…" at bounding box center [407, 244] width 814 height 407
type input "mohansundaram_parramatta"
click at [400, 255] on button "Login" at bounding box center [406, 259] width 169 height 14
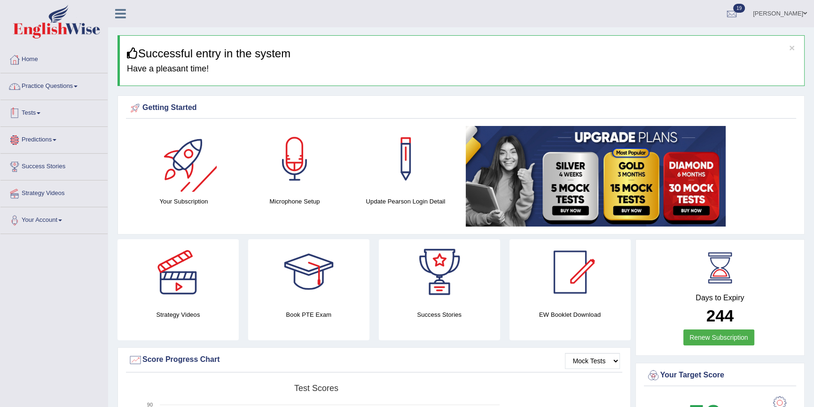
click at [75, 91] on link "Practice Questions" at bounding box center [53, 85] width 107 height 24
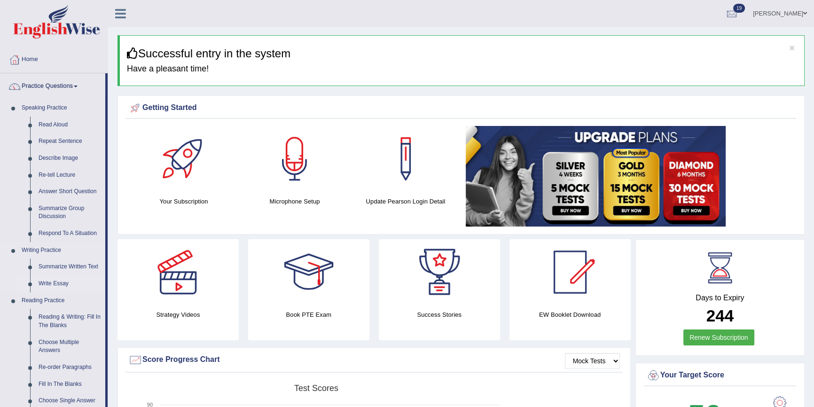
click at [68, 279] on link "Write Essay" at bounding box center [69, 283] width 71 height 17
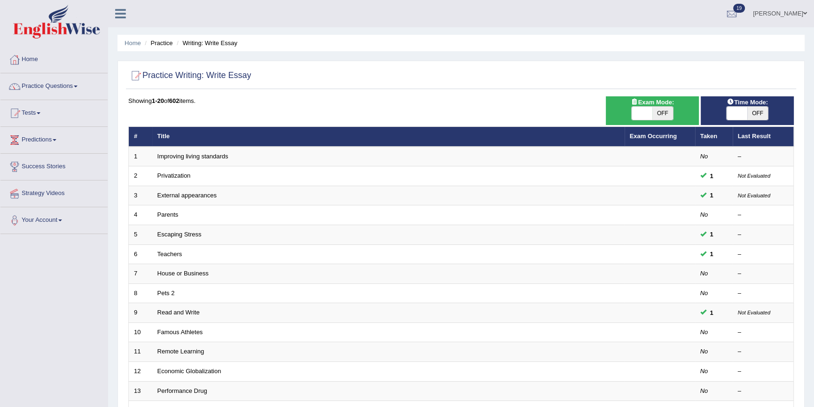
click at [661, 116] on span "OFF" at bounding box center [662, 113] width 21 height 13
checkbox input "true"
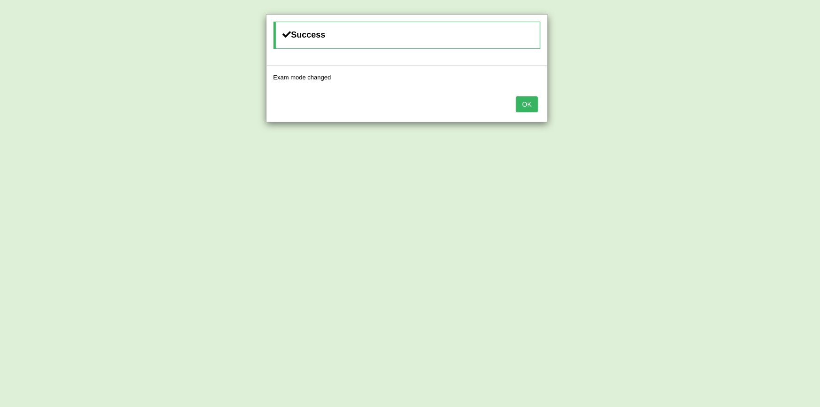
click at [529, 106] on button "OK" at bounding box center [527, 104] width 22 height 16
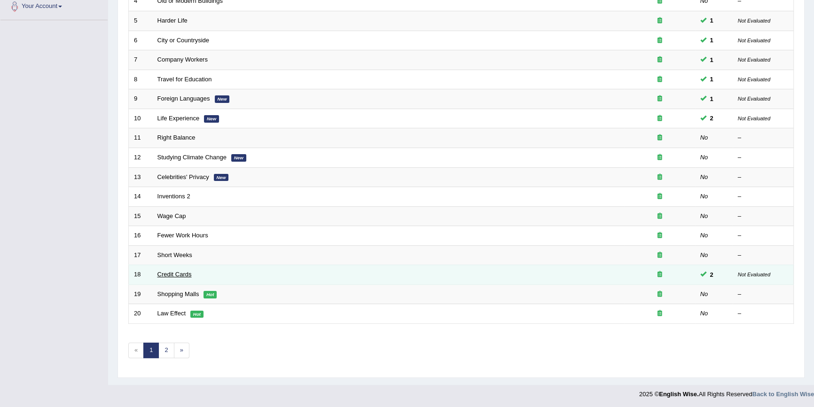
click at [180, 274] on link "Credit Cards" at bounding box center [174, 274] width 34 height 7
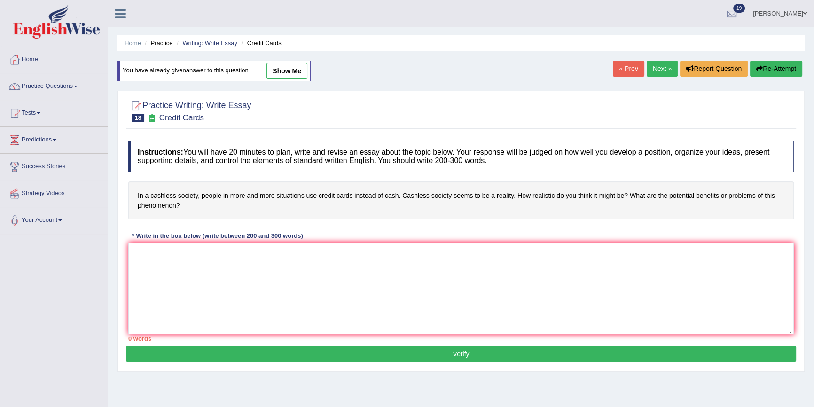
click at [296, 70] on link "show me" at bounding box center [287, 71] width 41 height 16
type textarea "The incresing influence of the credit card instead of cash in our lives ignited…"
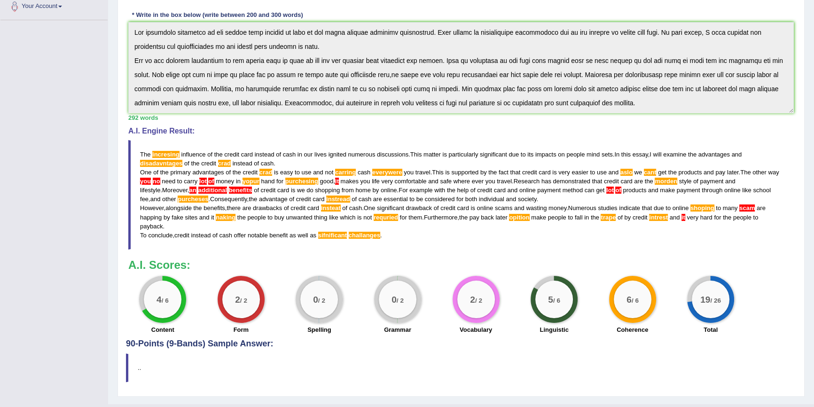
scroll to position [234, 0]
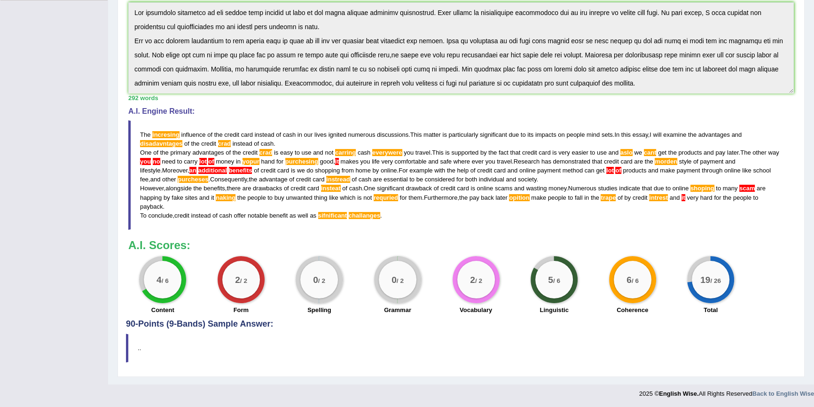
drag, startPoint x: 136, startPoint y: 130, endPoint x: 387, endPoint y: 212, distance: 263.4
click at [387, 212] on blockquote "The incresing influence of the credit card instead of cash in our lives ignited…" at bounding box center [461, 175] width 666 height 110
click at [387, 217] on blockquote "The incresing influence of the credit card instead of cash in our lives ignited…" at bounding box center [461, 175] width 666 height 110
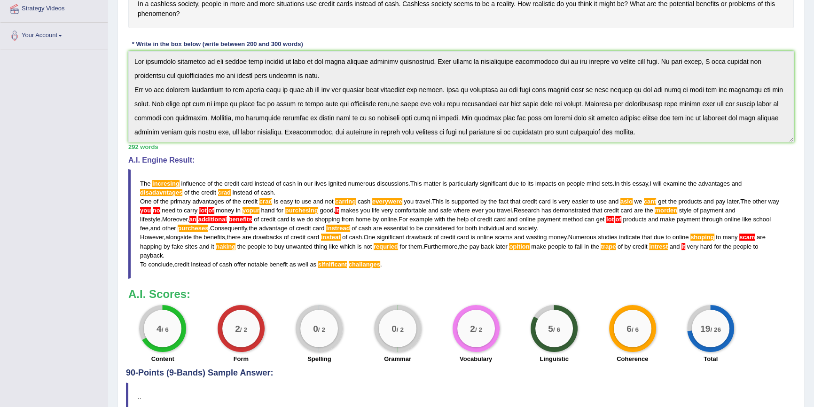
click at [287, 127] on div "Instructions: You will have 20 minutes to plan, write and revise an essay about…" at bounding box center [461, 156] width 670 height 424
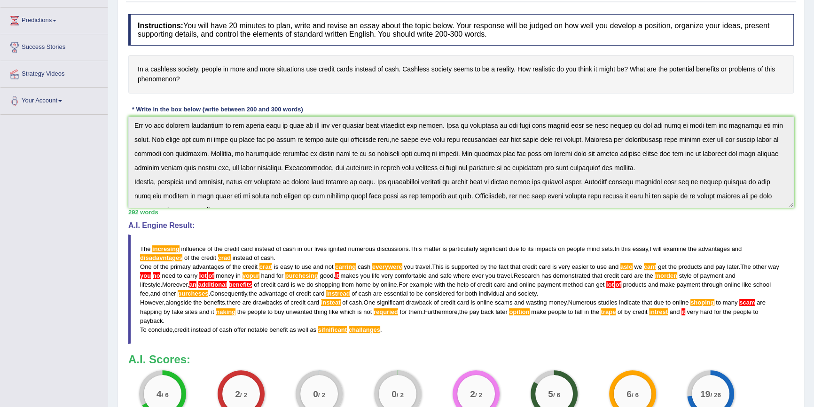
scroll to position [56, 0]
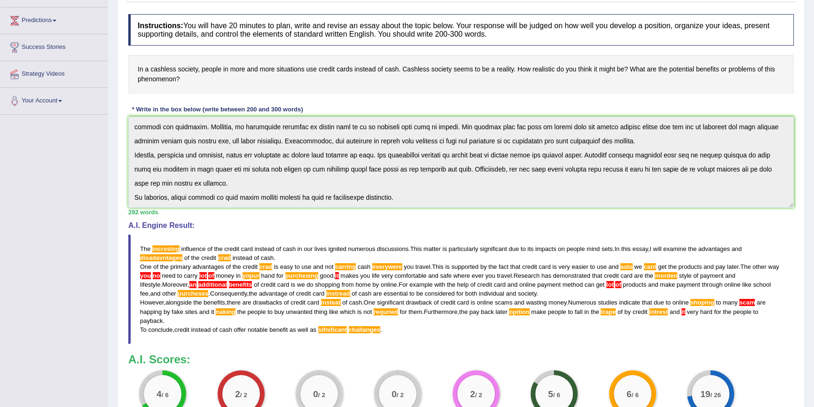
click at [481, 216] on div "Instructions: You will have 20 minutes to plan, write and revise an essay about…" at bounding box center [461, 221] width 670 height 424
click at [352, 224] on h4 "A.I. Engine Result:" at bounding box center [461, 225] width 666 height 8
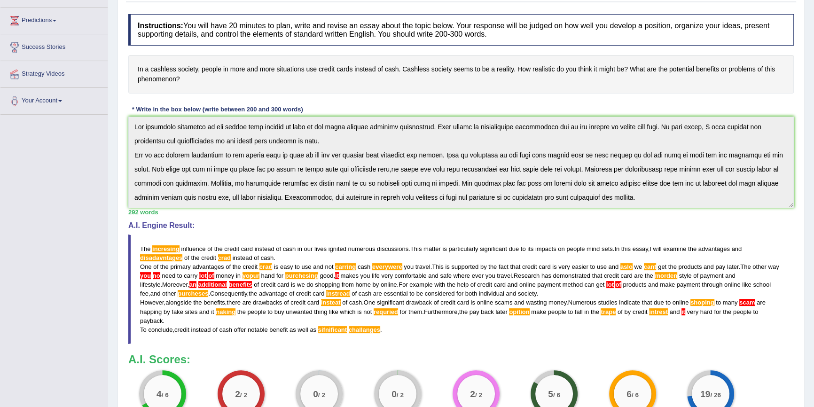
scroll to position [63, 0]
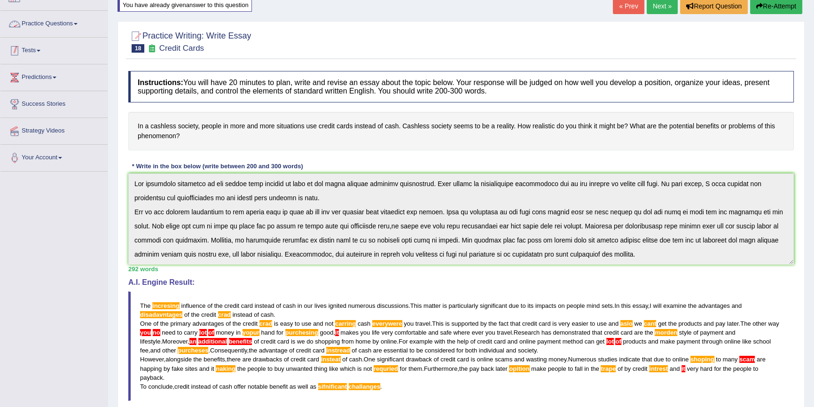
click at [45, 19] on link "Practice Questions" at bounding box center [53, 23] width 107 height 24
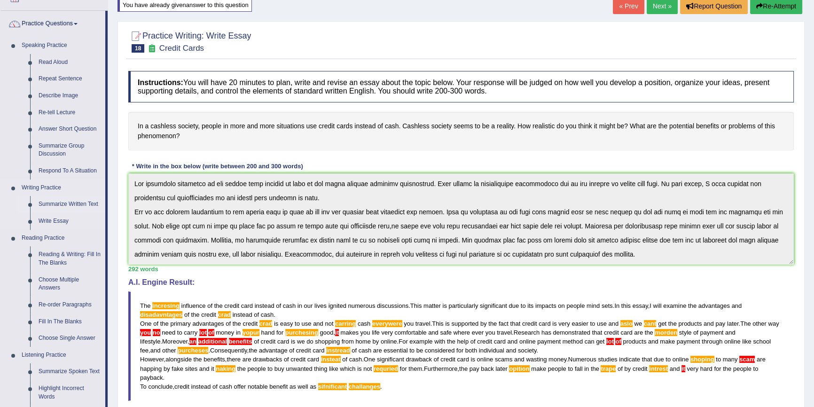
click at [67, 204] on link "Summarize Written Text" at bounding box center [69, 204] width 71 height 17
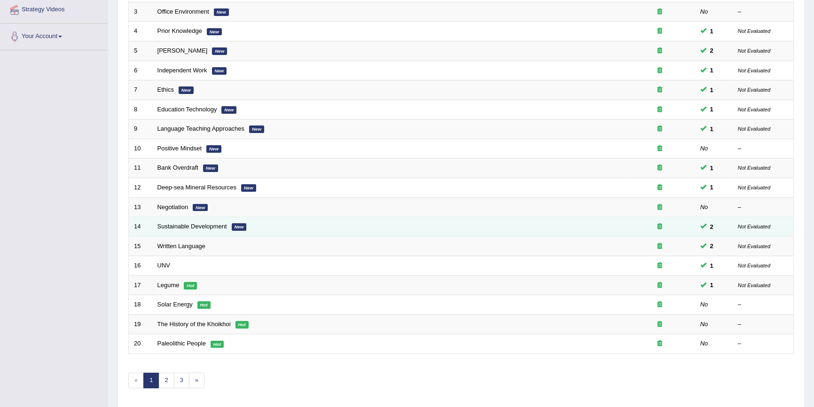
scroll to position [214, 0]
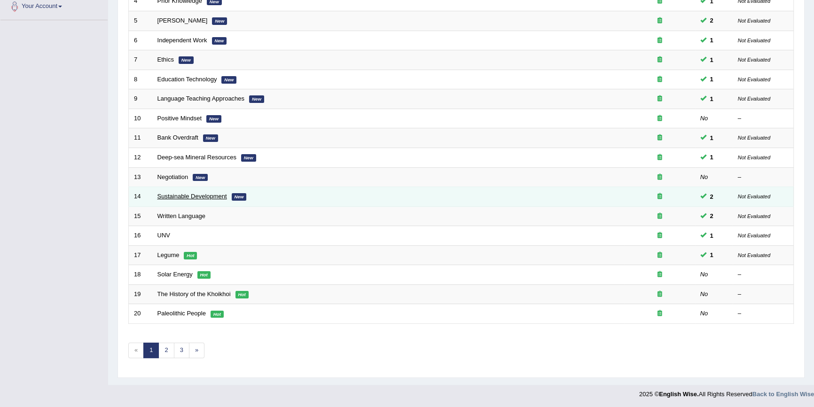
click at [173, 194] on link "Sustainable Development" at bounding box center [192, 196] width 70 height 7
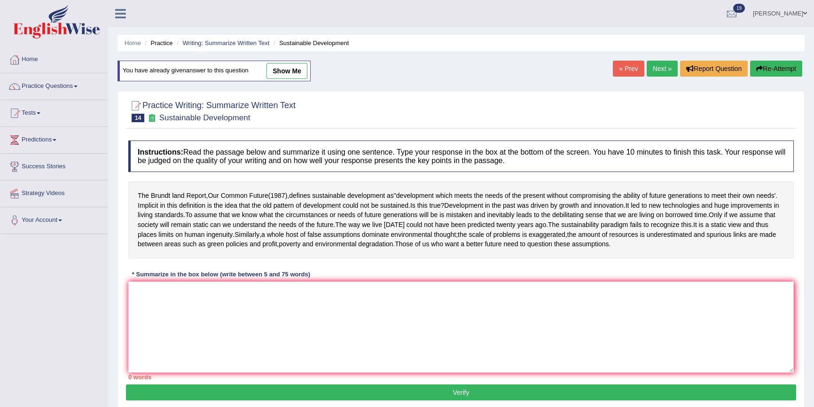
click at [283, 71] on link "show me" at bounding box center [287, 71] width 41 height 16
type textarea "The passage outlines The Brundt land Report called Our Common Future which expl…"
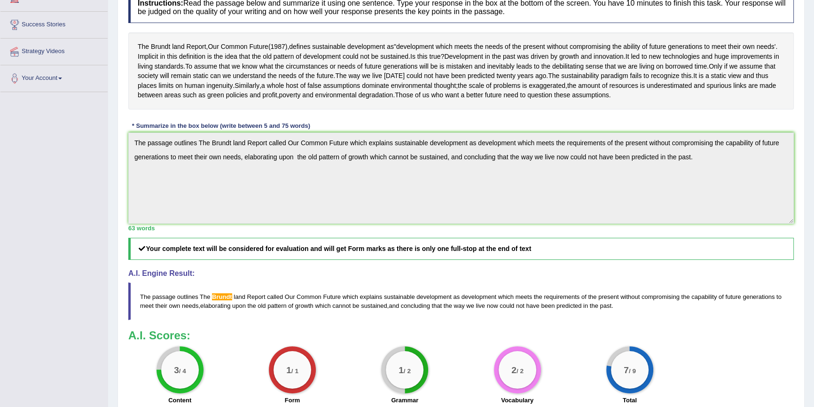
scroll to position [251, 0]
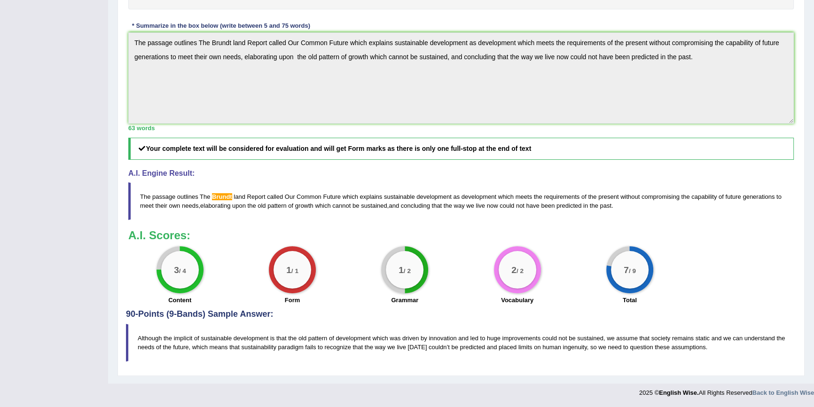
drag, startPoint x: 435, startPoint y: 206, endPoint x: 615, endPoint y: 211, distance: 180.1
click at [607, 216] on blockquote "The passage outlines The Brundt land Report called Our Common Future which expl…" at bounding box center [461, 201] width 666 height 38
drag, startPoint x: 618, startPoint y: 206, endPoint x: 421, endPoint y: 207, distance: 196.9
click at [430, 210] on blockquote "The passage outlines The Brundt land Report called Our Common Future which expl…" at bounding box center [461, 201] width 666 height 38
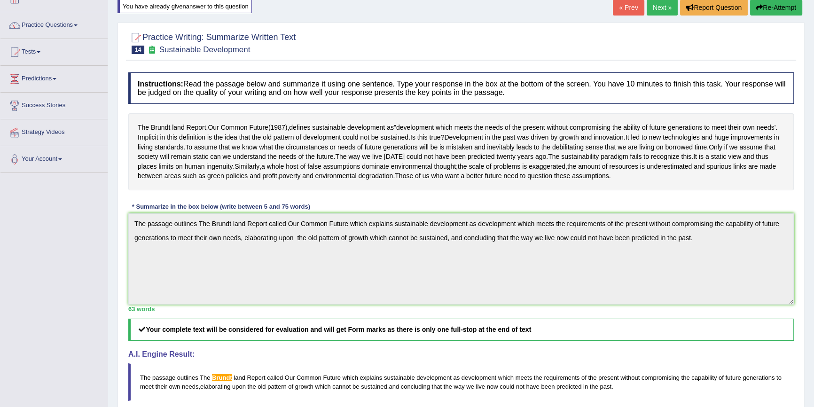
scroll to position [24, 0]
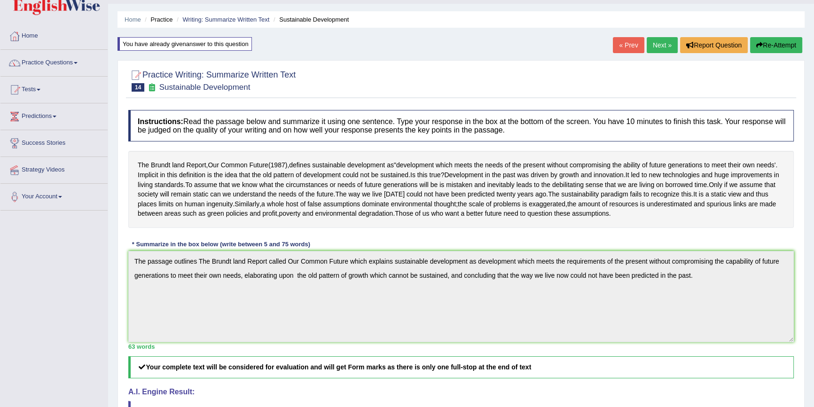
click at [657, 52] on link "Next »" at bounding box center [662, 45] width 31 height 16
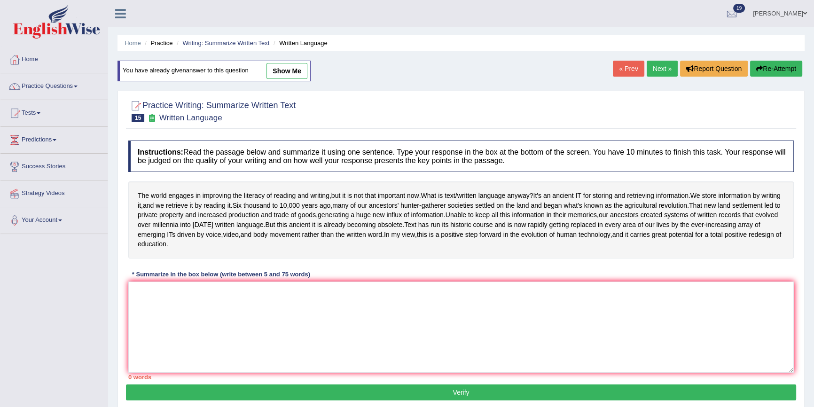
click at [290, 69] on link "show me" at bounding box center [287, 71] width 41 height 16
type textarea "The world engages in improving the literacy of reading and writting, we store i…"
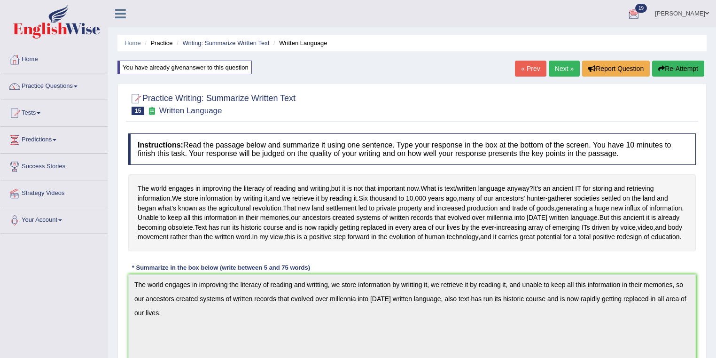
click at [556, 65] on link "Next »" at bounding box center [564, 69] width 31 height 16
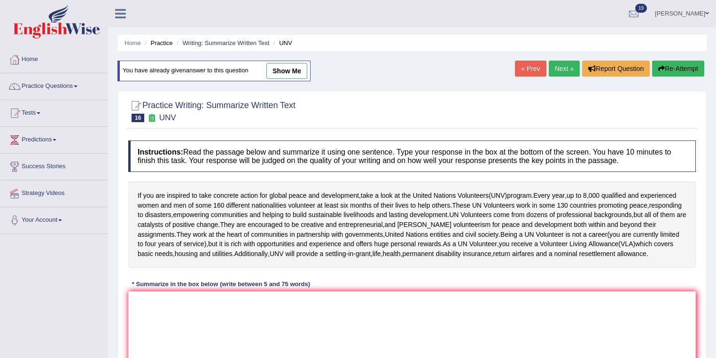
click at [296, 71] on link "show me" at bounding box center [287, 71] width 41 height 16
type textarea "If you are insprired to take concrete action for global peace and development, …"
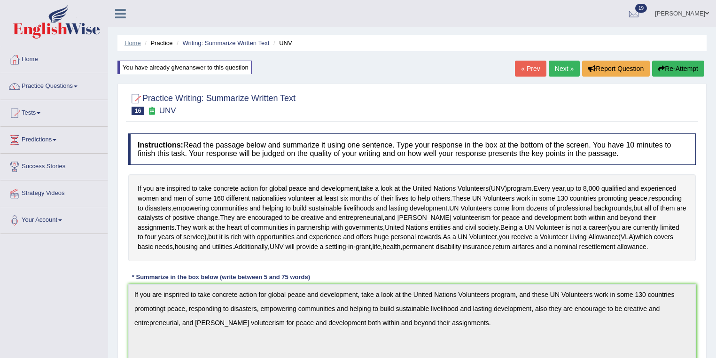
click at [132, 40] on link "Home" at bounding box center [133, 42] width 16 height 7
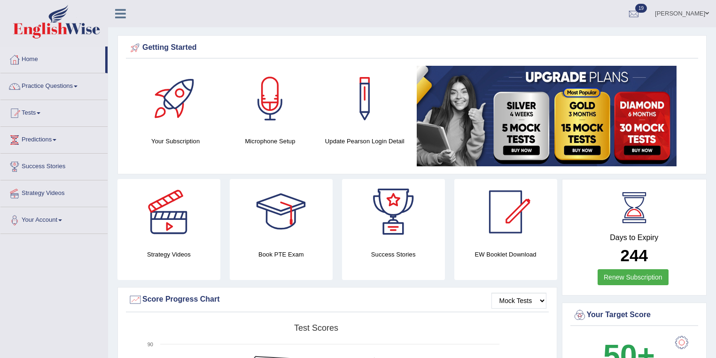
click at [463, 20] on ul "[PERSON_NAME] Toggle navigation Username: mohansundaram_parramatta Access Type:…" at bounding box center [503, 13] width 426 height 27
click at [702, 15] on link "[PERSON_NAME]" at bounding box center [682, 12] width 68 height 24
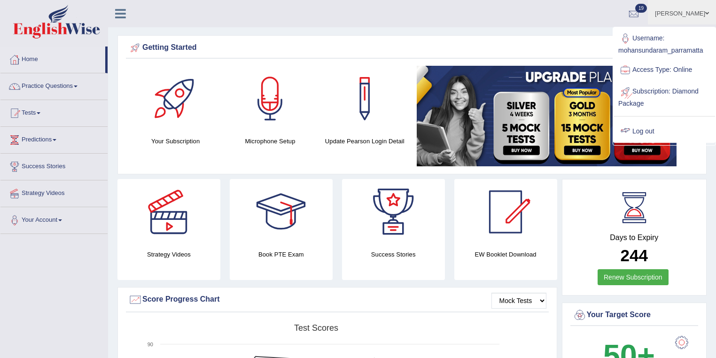
click at [645, 129] on link "Log out" at bounding box center [665, 132] width 102 height 22
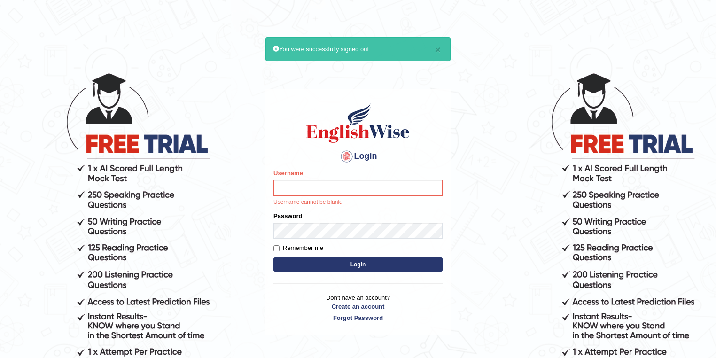
click at [285, 189] on input "Username" at bounding box center [358, 188] width 169 height 16
type input "nora_parramatta"
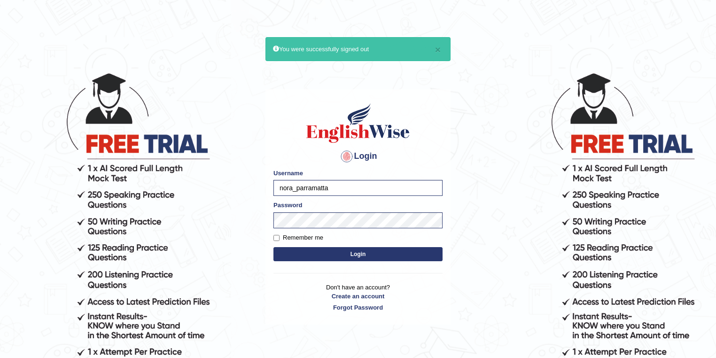
click at [362, 254] on button "Login" at bounding box center [358, 254] width 169 height 14
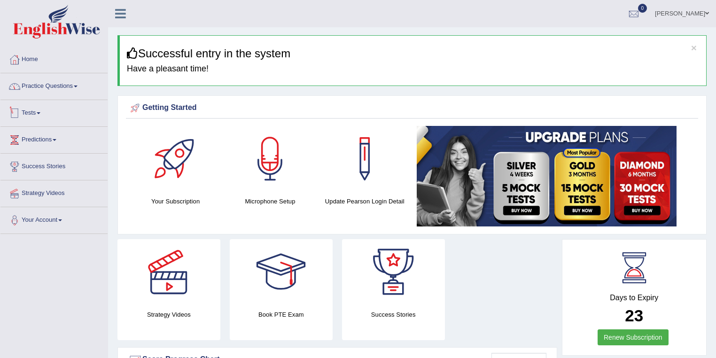
click at [61, 90] on link "Practice Questions" at bounding box center [53, 85] width 107 height 24
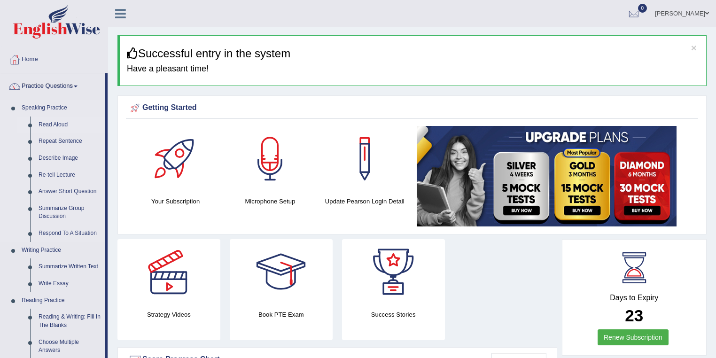
click at [55, 122] on link "Read Aloud" at bounding box center [69, 125] width 71 height 17
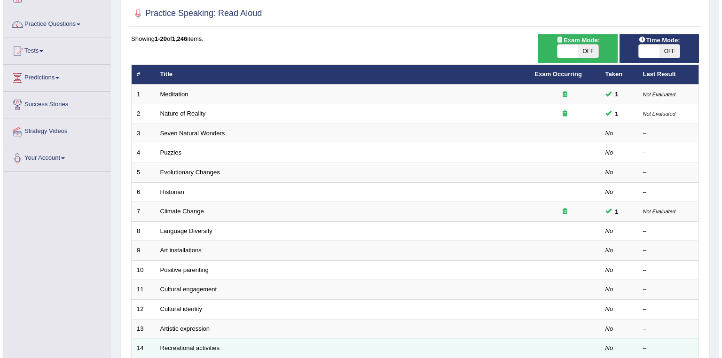
scroll to position [50, 0]
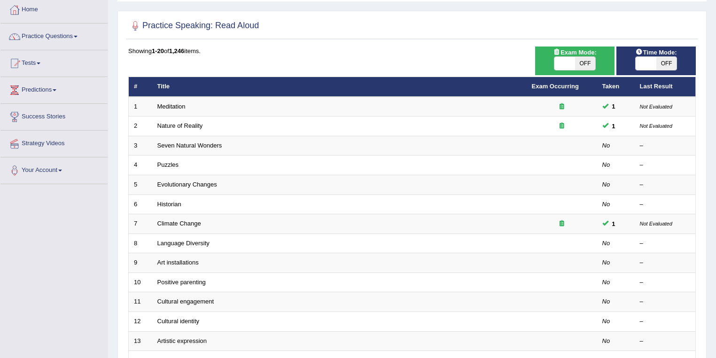
click at [588, 60] on span "OFF" at bounding box center [585, 63] width 21 height 13
checkbox input "true"
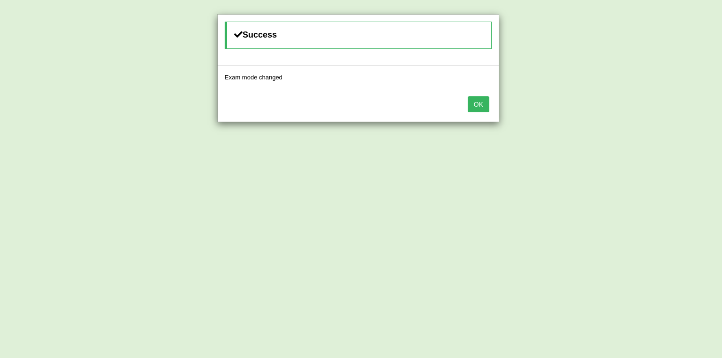
click at [479, 105] on button "OK" at bounding box center [479, 104] width 22 height 16
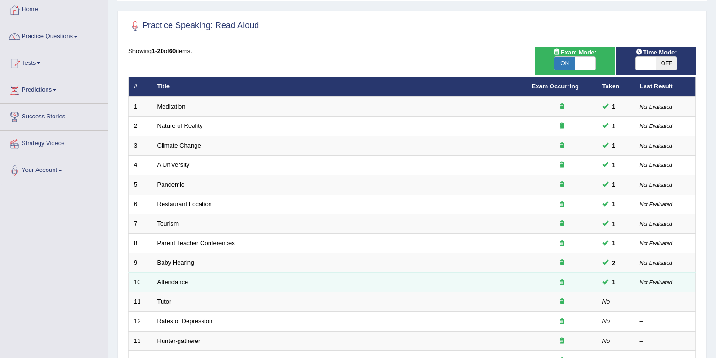
click at [183, 282] on link "Attendance" at bounding box center [172, 282] width 31 height 7
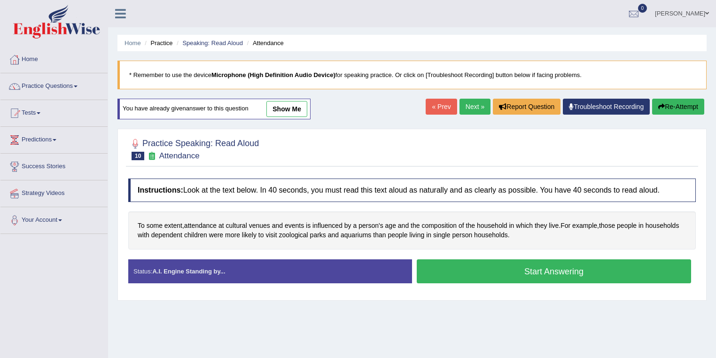
click at [295, 105] on link "show me" at bounding box center [287, 109] width 41 height 16
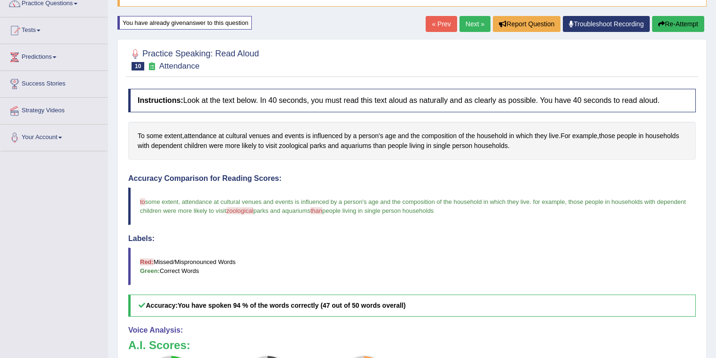
scroll to position [50, 0]
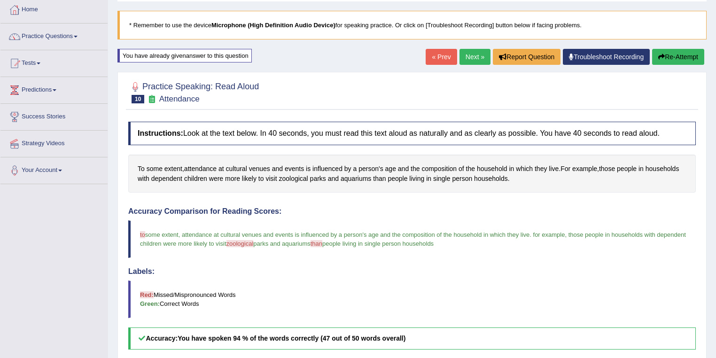
click at [431, 57] on link "« Prev" at bounding box center [441, 57] width 31 height 16
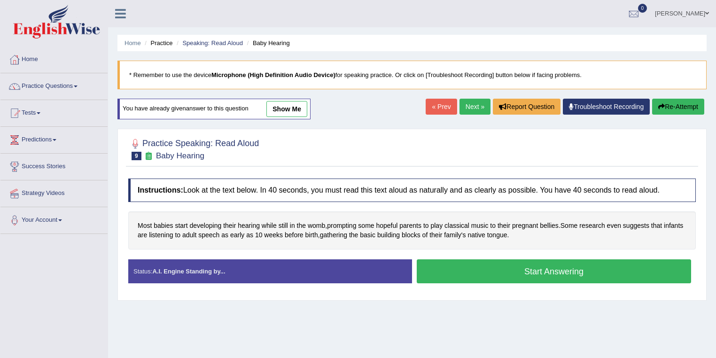
click at [293, 111] on link "show me" at bounding box center [287, 109] width 41 height 16
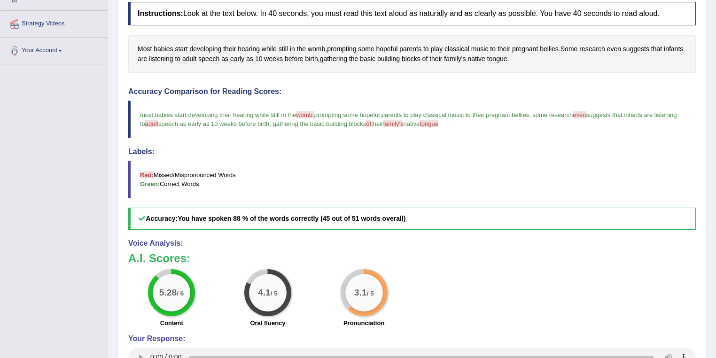
scroll to position [100, 0]
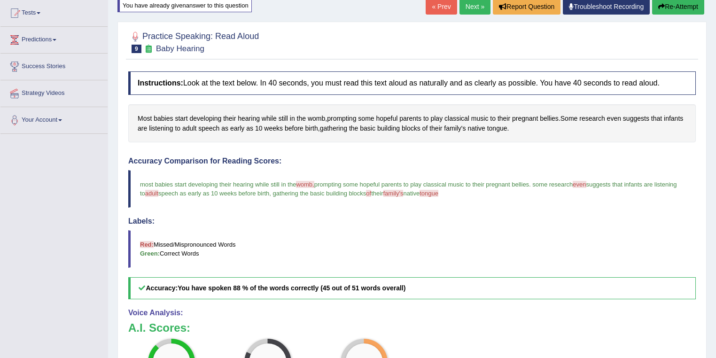
click at [439, 8] on link "« Prev" at bounding box center [441, 7] width 31 height 16
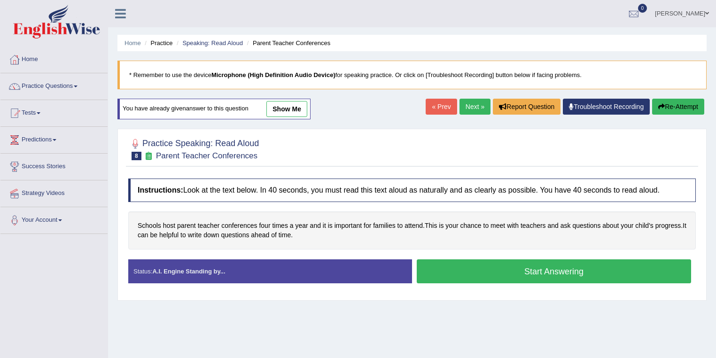
click at [286, 108] on link "show me" at bounding box center [287, 109] width 41 height 16
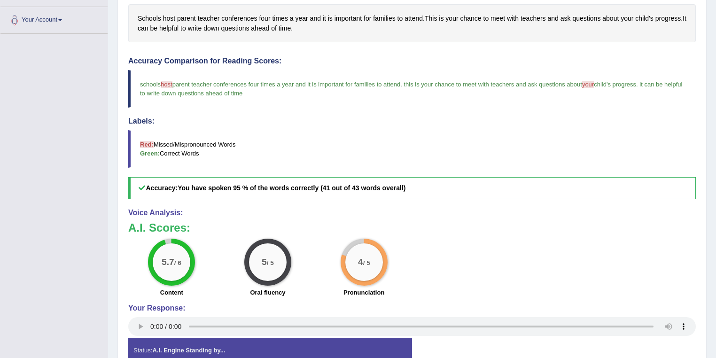
scroll to position [100, 0]
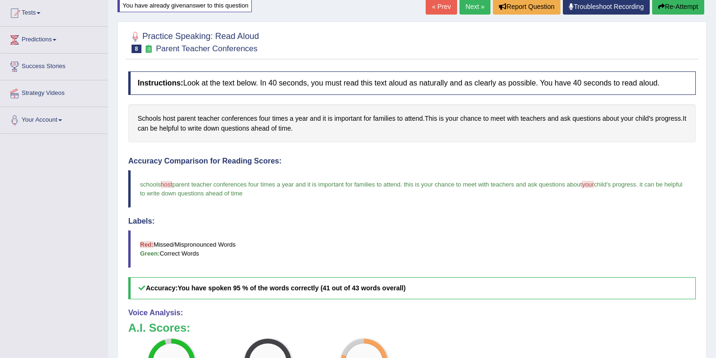
click at [444, 2] on link "« Prev" at bounding box center [441, 7] width 31 height 16
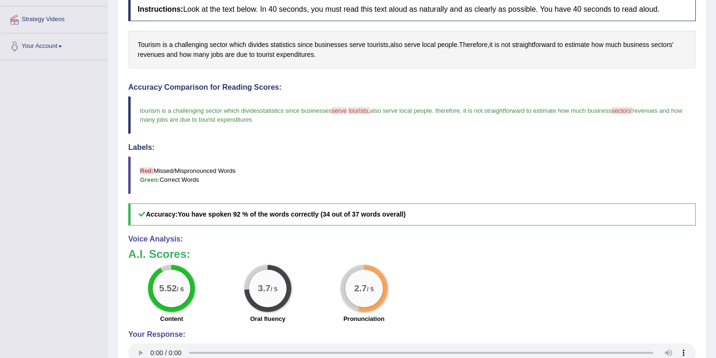
scroll to position [150, 0]
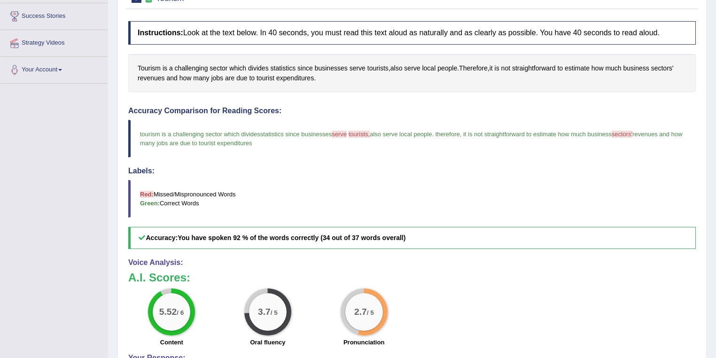
click at [443, 199] on blockquote "Red: Missed/Mispronounced Words Green: Correct Words" at bounding box center [412, 199] width 568 height 38
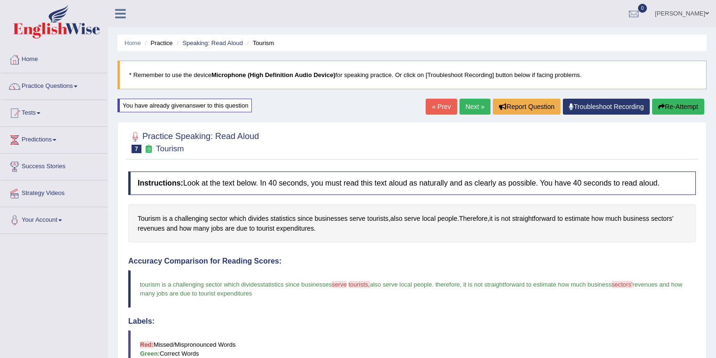
click at [693, 102] on button "Re-Attempt" at bounding box center [678, 107] width 52 height 16
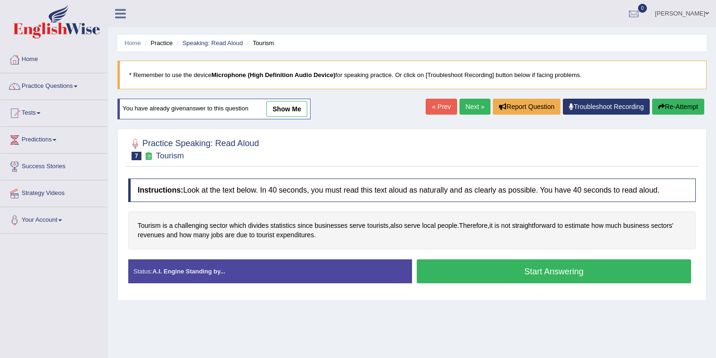
click at [500, 269] on button "Start Answering" at bounding box center [554, 271] width 274 height 24
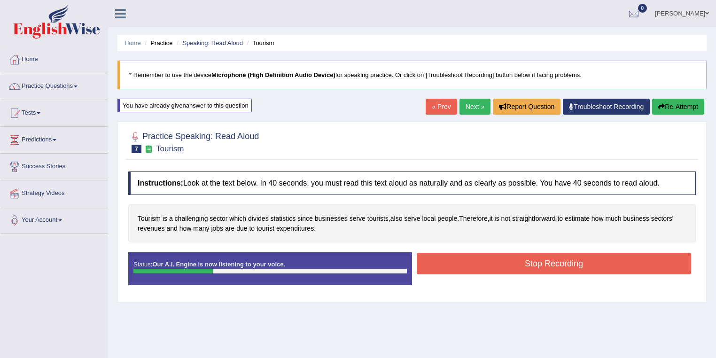
click at [549, 263] on button "Stop Recording" at bounding box center [554, 264] width 274 height 22
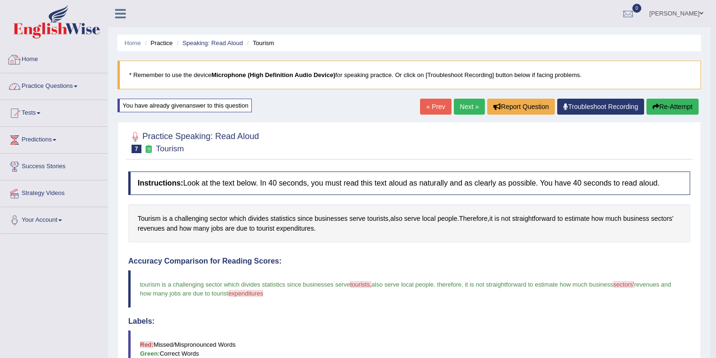
click at [63, 85] on link "Practice Questions" at bounding box center [53, 85] width 107 height 24
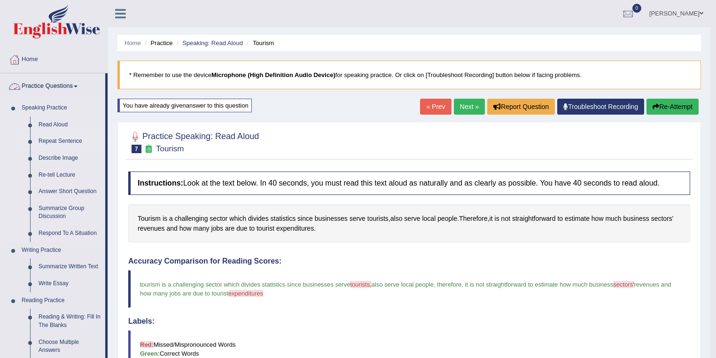
click at [54, 139] on link "Repeat Sentence" at bounding box center [69, 141] width 71 height 17
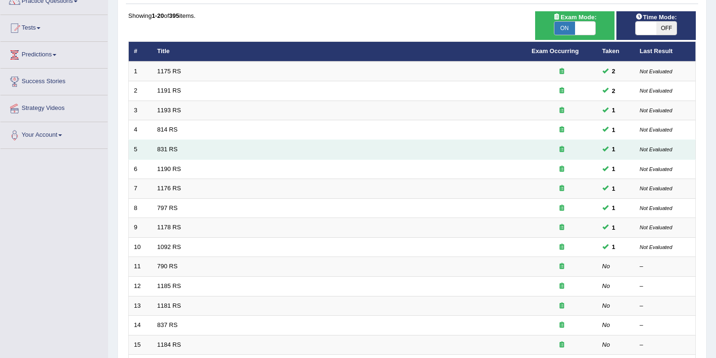
scroll to position [150, 0]
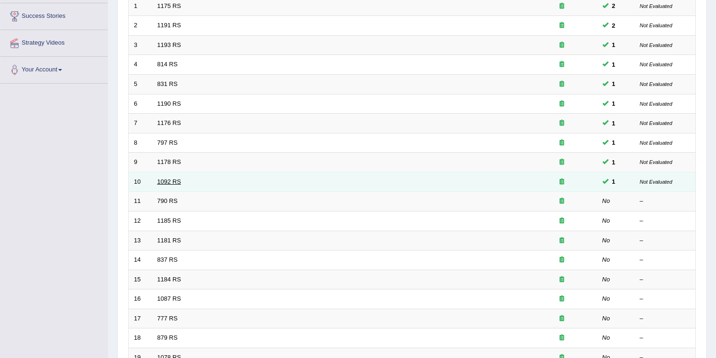
click at [177, 180] on link "1092 RS" at bounding box center [169, 181] width 24 height 7
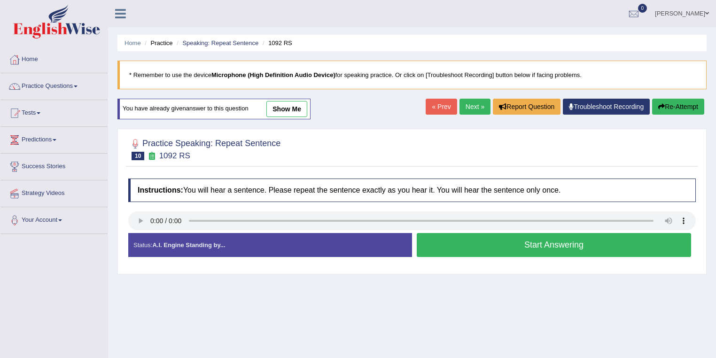
click at [279, 109] on link "show me" at bounding box center [287, 109] width 41 height 16
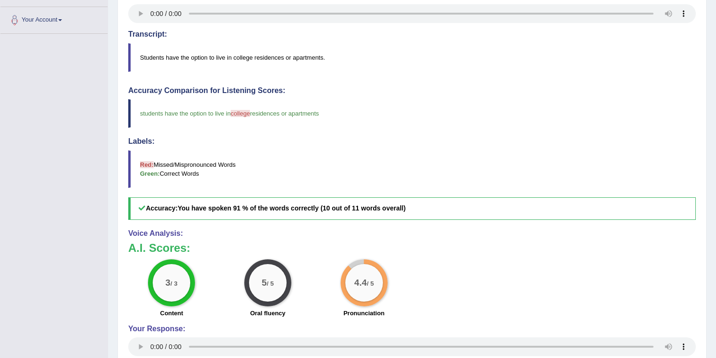
scroll to position [50, 0]
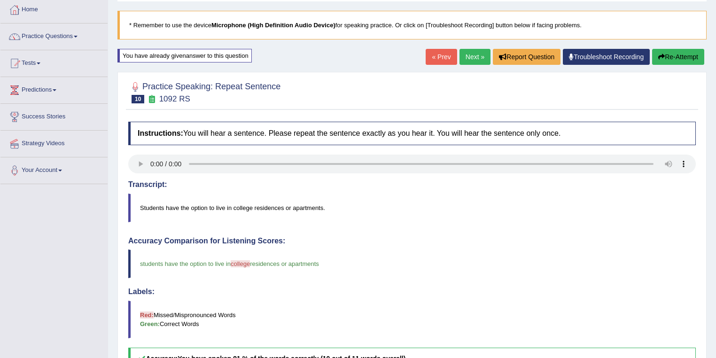
click at [427, 60] on link "« Prev" at bounding box center [441, 57] width 31 height 16
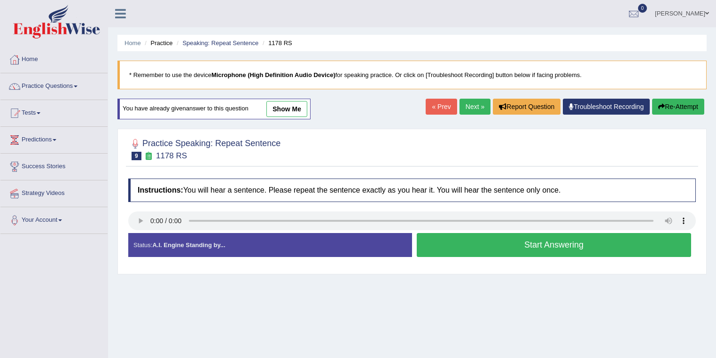
click at [290, 106] on link "show me" at bounding box center [287, 109] width 41 height 16
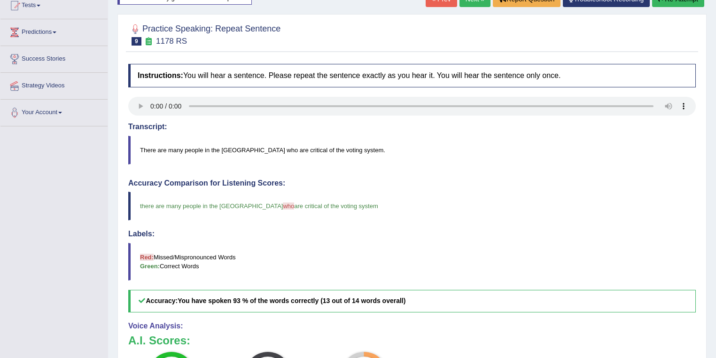
scroll to position [50, 0]
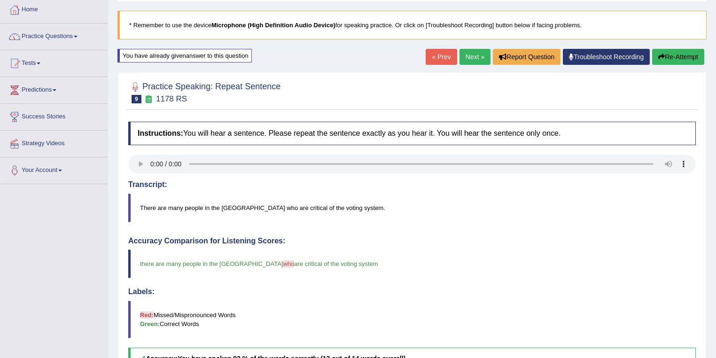
click at [439, 59] on link "« Prev" at bounding box center [441, 57] width 31 height 16
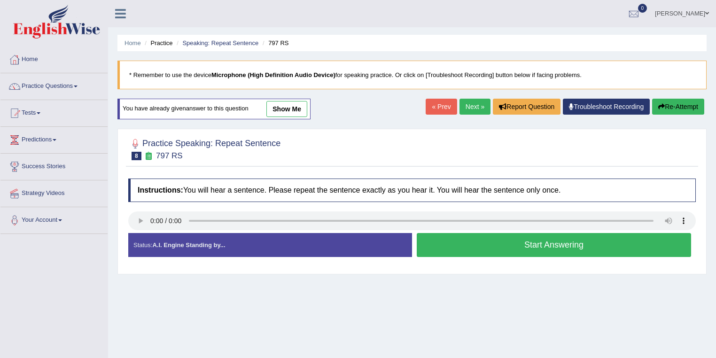
click at [299, 108] on link "show me" at bounding box center [287, 109] width 41 height 16
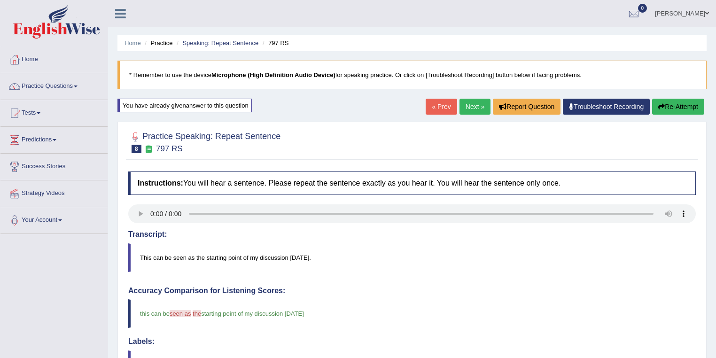
click at [703, 10] on link "Nora Linsao" at bounding box center [682, 12] width 68 height 24
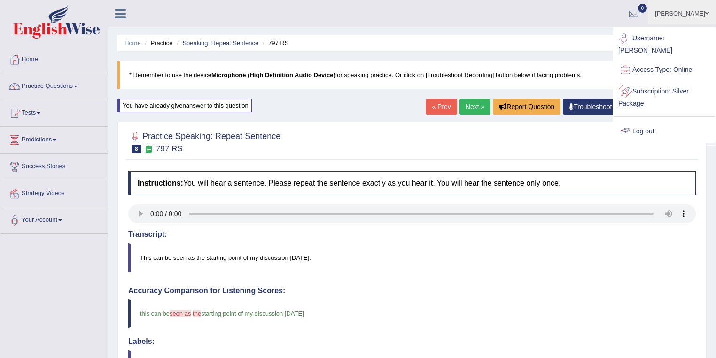
click at [655, 132] on link "Log out" at bounding box center [665, 132] width 102 height 22
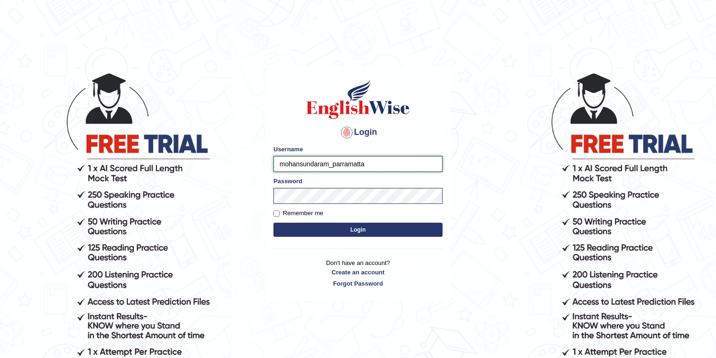
drag, startPoint x: 330, startPoint y: 165, endPoint x: 255, endPoint y: 161, distance: 75.3
click at [255, 161] on body "Login Please fix the following errors: Username mohansundaram_parramatta Passwo…" at bounding box center [358, 215] width 716 height 358
type input "joanc_parramatta"
click at [344, 232] on button "Login" at bounding box center [358, 230] width 169 height 14
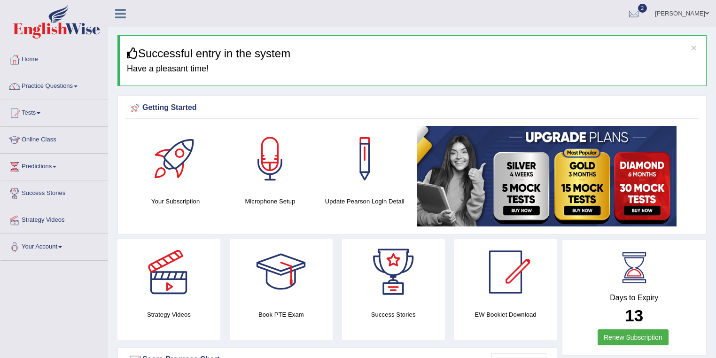
click at [58, 90] on link "Practice Questions" at bounding box center [53, 85] width 107 height 24
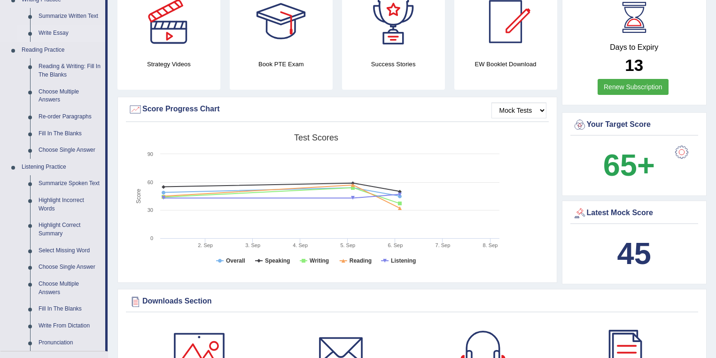
scroll to position [150, 0]
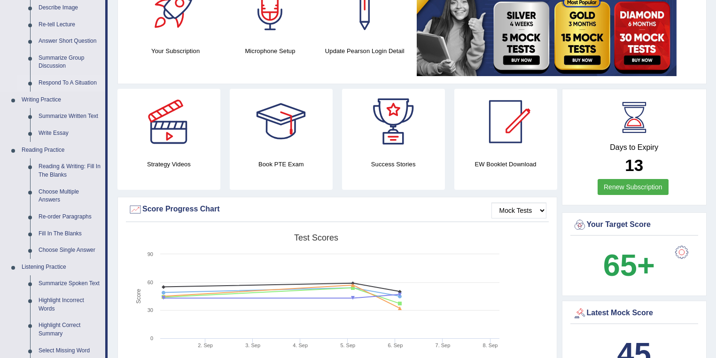
click at [55, 82] on link "Respond To A Situation" at bounding box center [69, 83] width 71 height 17
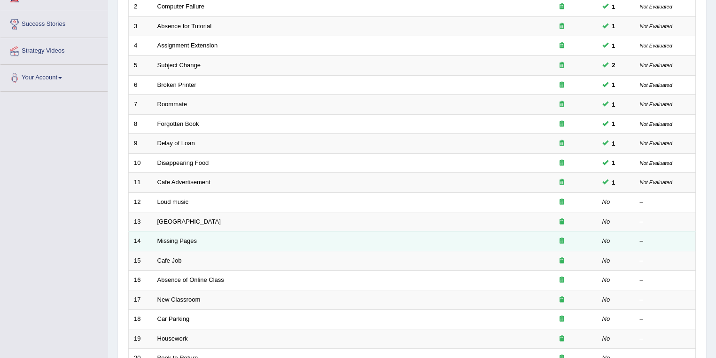
scroll to position [251, 0]
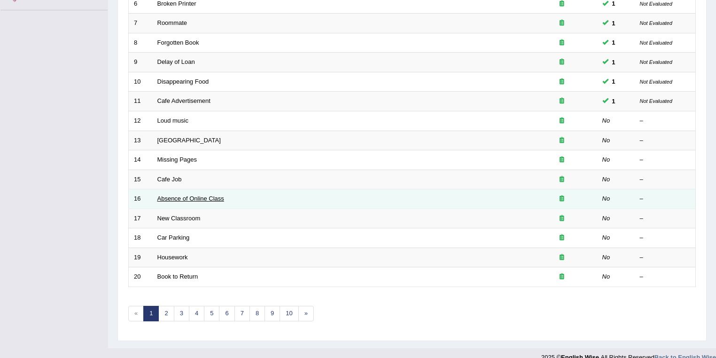
click at [211, 196] on link "Absence of Online Class" at bounding box center [190, 198] width 67 height 7
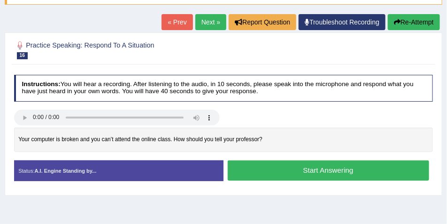
scroll to position [94, 0]
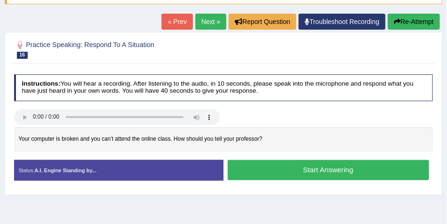
click at [210, 19] on link "Next »" at bounding box center [211, 22] width 31 height 16
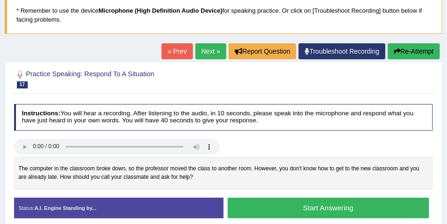
scroll to position [94, 0]
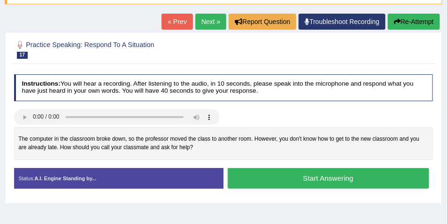
click at [177, 20] on link "« Prev" at bounding box center [177, 22] width 31 height 16
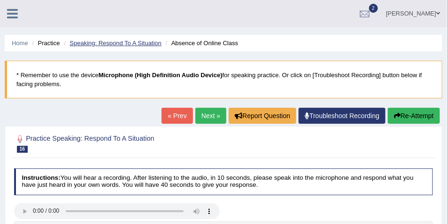
click at [138, 43] on link "Speaking: Respond To A Situation" at bounding box center [116, 42] width 92 height 7
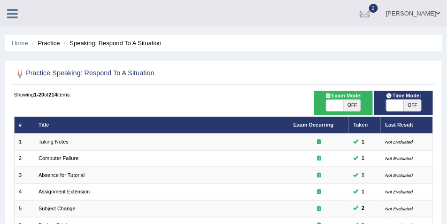
click at [405, 103] on span "OFF" at bounding box center [412, 105] width 17 height 11
checkbox input "true"
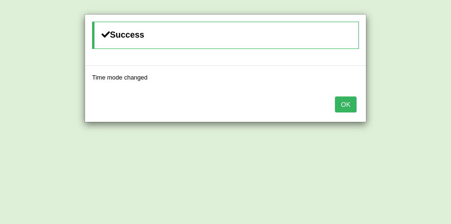
click at [339, 98] on button "OK" at bounding box center [346, 104] width 22 height 16
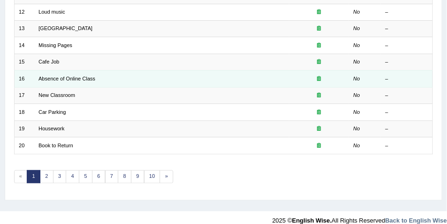
scroll to position [219, 0]
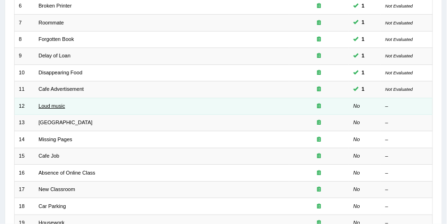
click at [60, 104] on link "Loud music" at bounding box center [52, 106] width 27 height 6
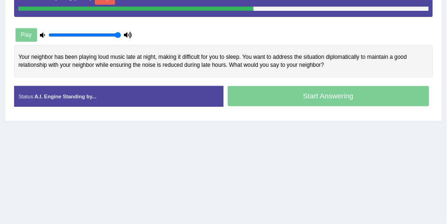
scroll to position [157, 0]
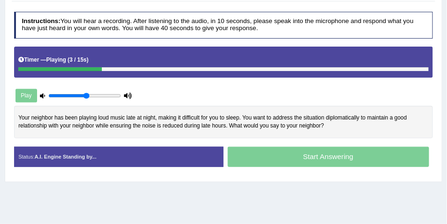
click at [86, 93] on input "range" at bounding box center [84, 96] width 72 height 7
click at [76, 94] on input "range" at bounding box center [84, 96] width 72 height 7
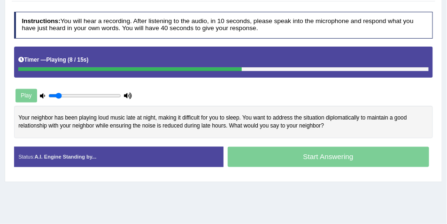
type input "0.15"
click at [59, 93] on input "range" at bounding box center [84, 96] width 72 height 7
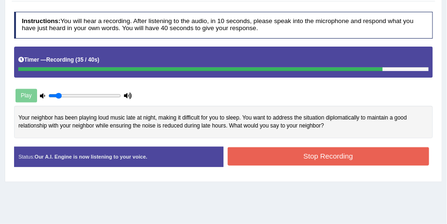
click at [243, 154] on button "Stop Recording" at bounding box center [329, 156] width 202 height 18
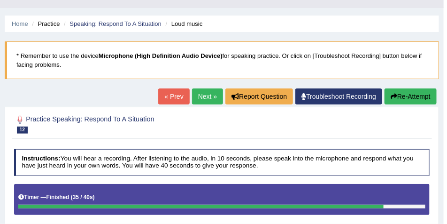
scroll to position [0, 0]
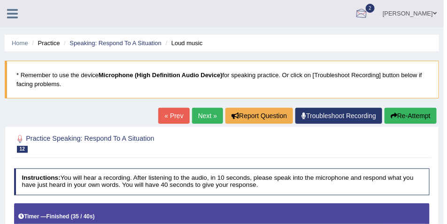
click at [404, 13] on link "Joan Cheruiyot" at bounding box center [410, 12] width 68 height 24
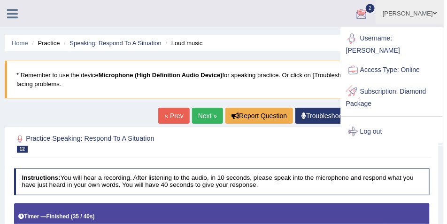
click at [368, 125] on link "Log out" at bounding box center [393, 132] width 102 height 22
